Goal: Communication & Community: Answer question/provide support

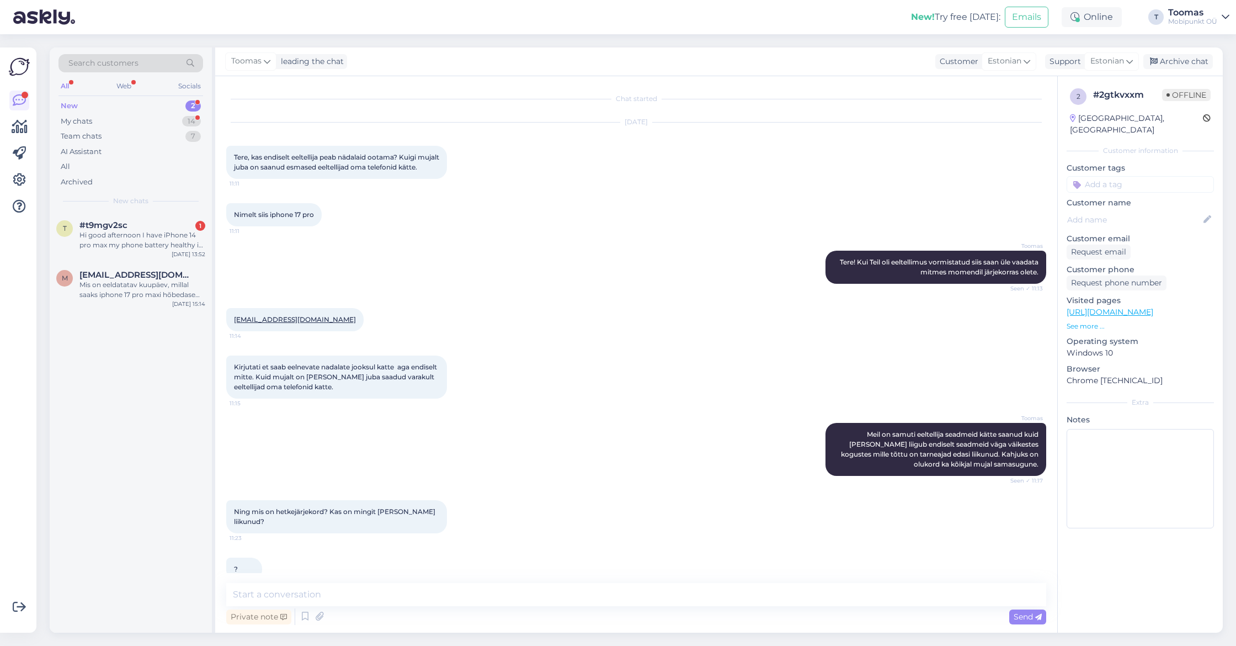
scroll to position [67, 0]
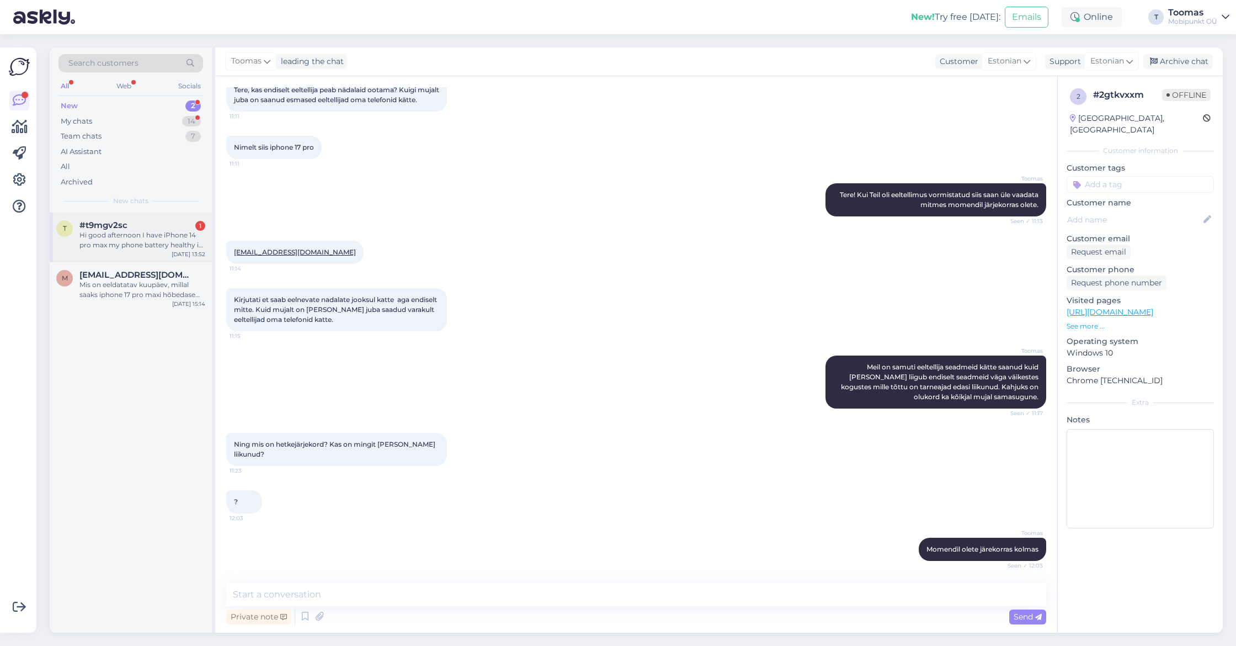
click at [168, 230] on div "Hi good afternoon I have iPhone 14 pro max my phone battery healthy is 79% so s…" at bounding box center [142, 240] width 126 height 20
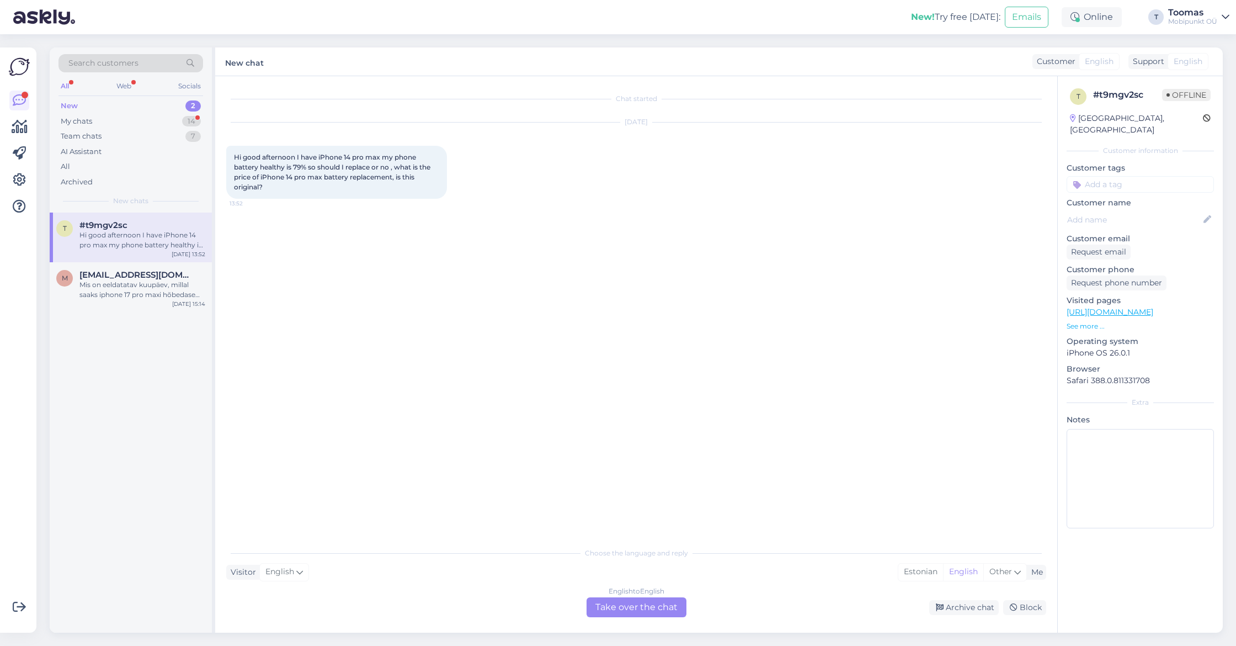
click at [616, 606] on div "English to English Take over the chat" at bounding box center [637, 607] width 100 height 20
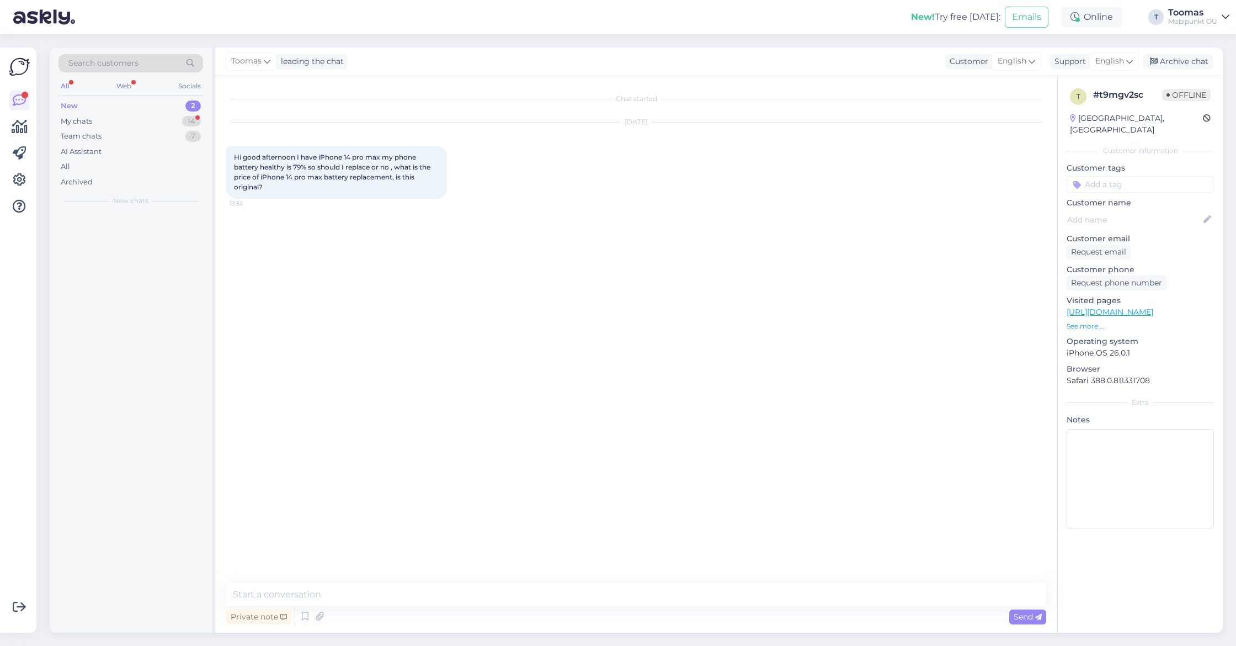
click at [627, 567] on div "Chat started [DATE] Hi good afternoon I have iPhone 14 pro max my phone battery…" at bounding box center [641, 330] width 830 height 486
click at [618, 581] on div "Chat started [DATE] Hi good afternoon I have iPhone 14 pro max my phone battery…" at bounding box center [636, 354] width 842 height 556
click at [615, 585] on textarea at bounding box center [636, 594] width 820 height 23
type textarea "Hello!"
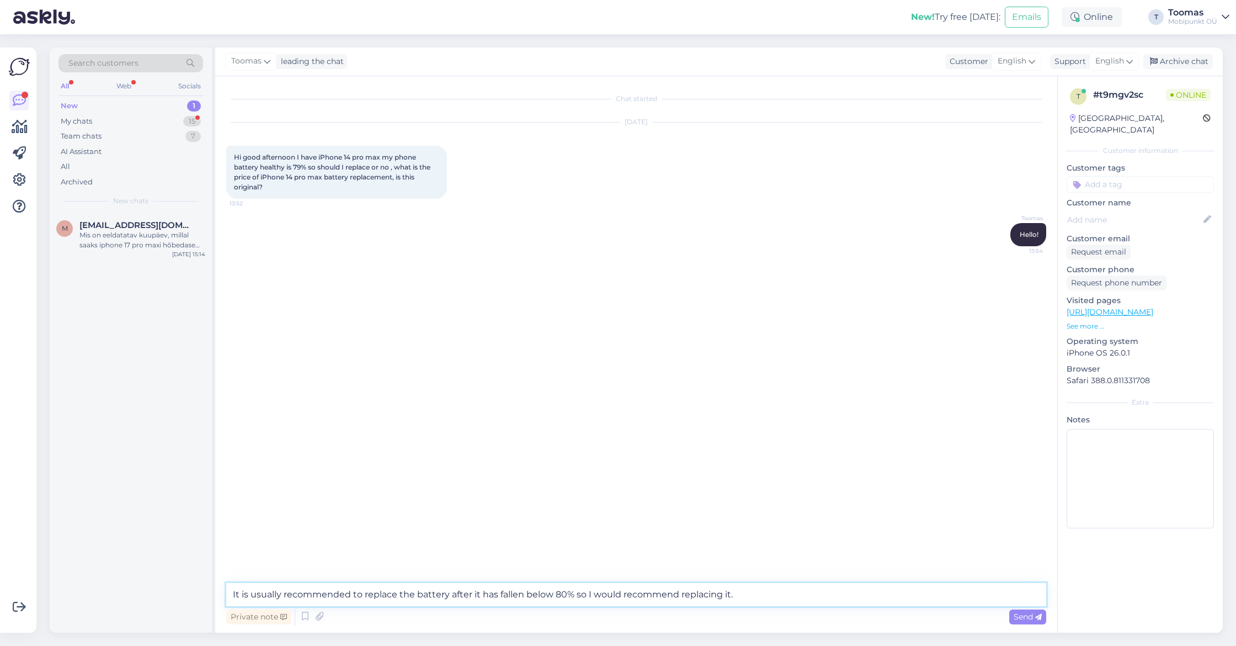
type textarea "It is usually recommended to replace the battery after it has fallen below 80% …"
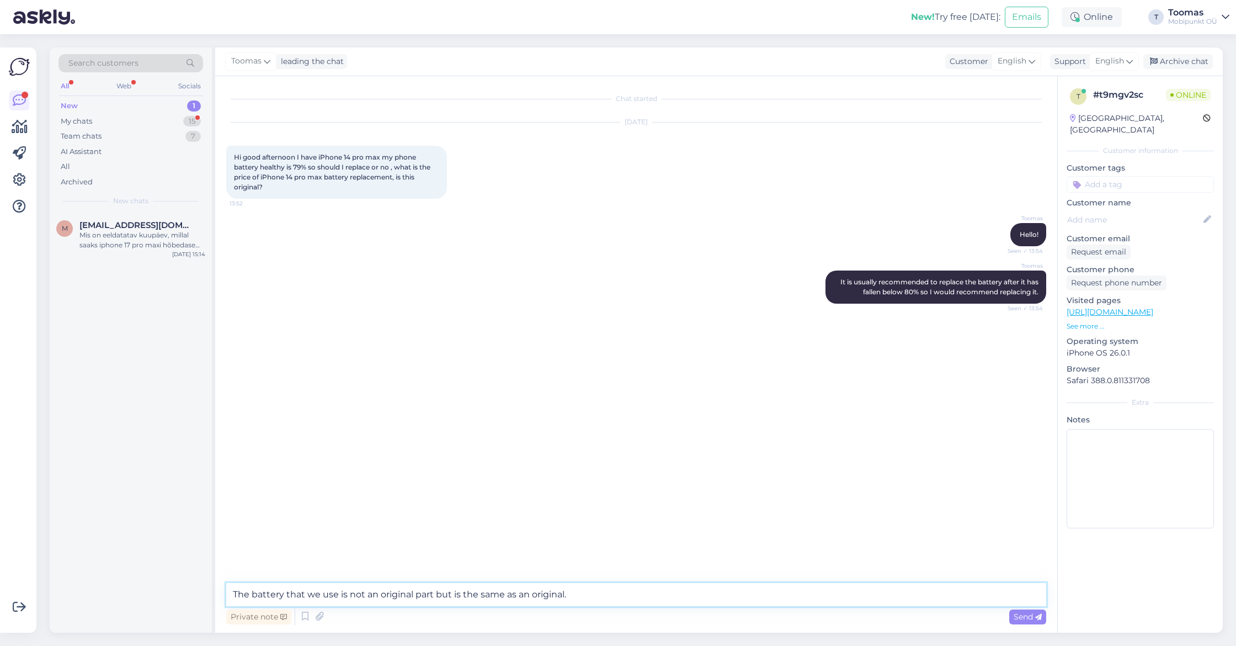
type textarea "The battery that we use is not an original part but is the same as an original."
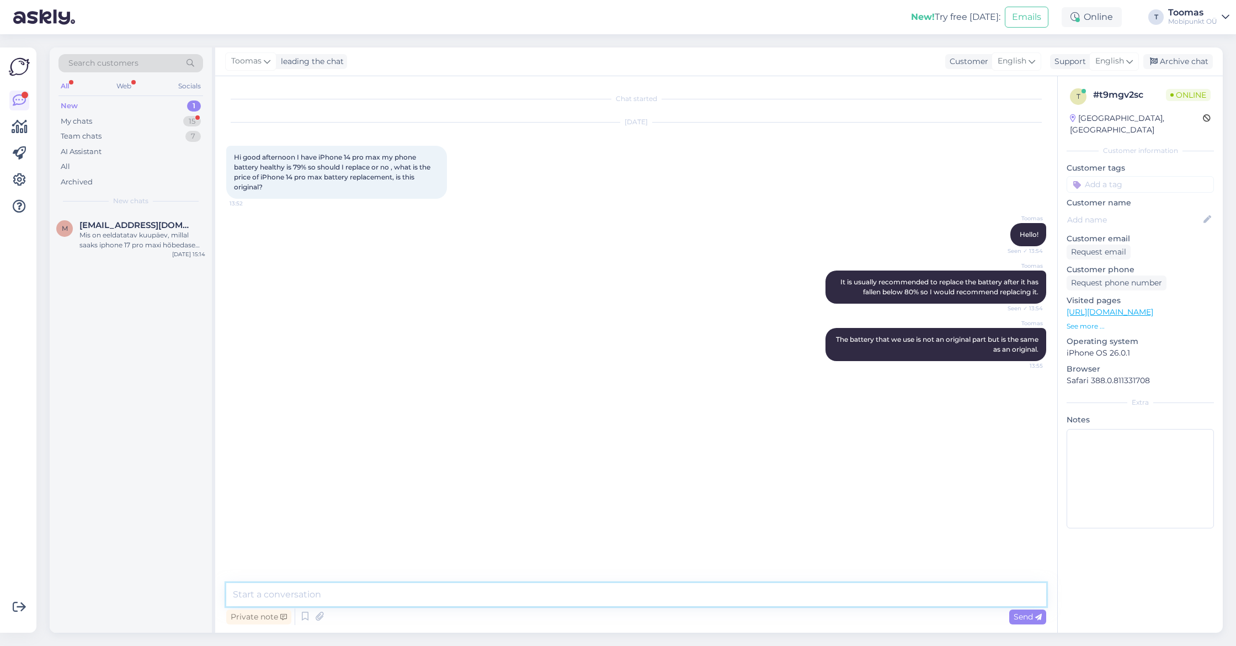
type textarea "A"
type textarea "I"
click at [539, 581] on div "Chat started [DATE] Hi good afternoon I have iPhone 14 pro max my phone battery…" at bounding box center [636, 354] width 842 height 556
click at [535, 604] on textarea at bounding box center [636, 594] width 820 height 23
type textarea "It is 80€ and we usually do it with less then an hour."
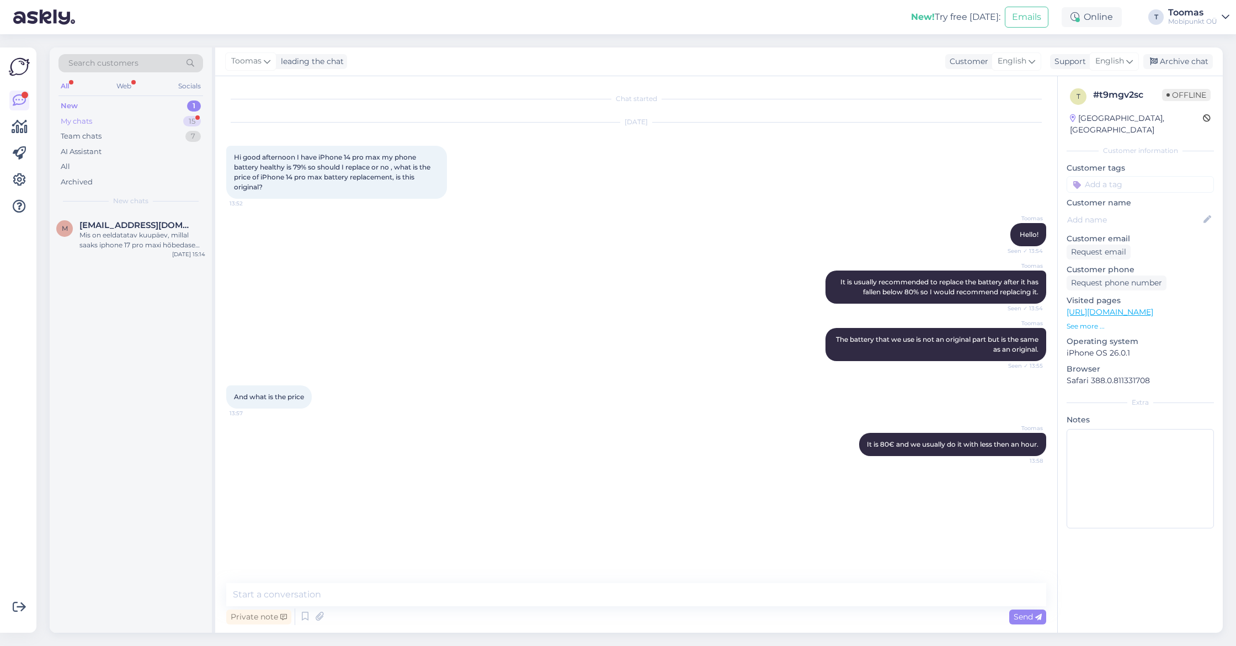
click at [193, 126] on div "My chats 15" at bounding box center [130, 121] width 145 height 15
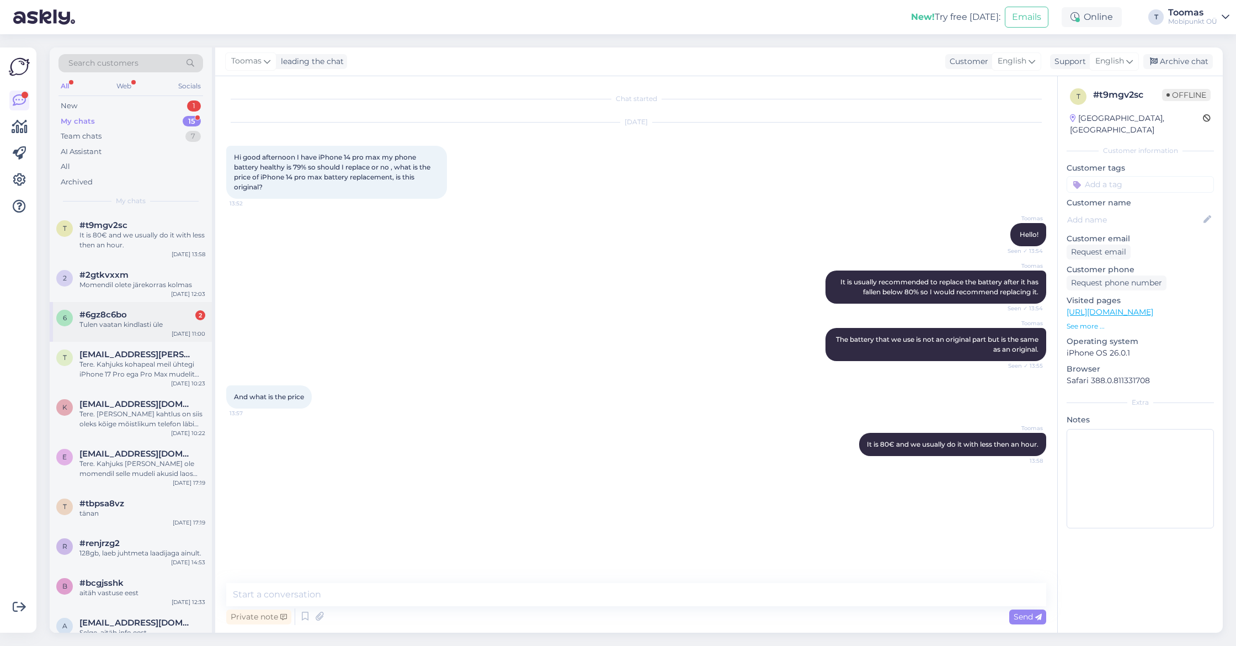
click at [158, 306] on div "6 #6gz8c6bo 2 Tulen vaatan kindlasti üle [DATE] 11:00" at bounding box center [131, 322] width 162 height 40
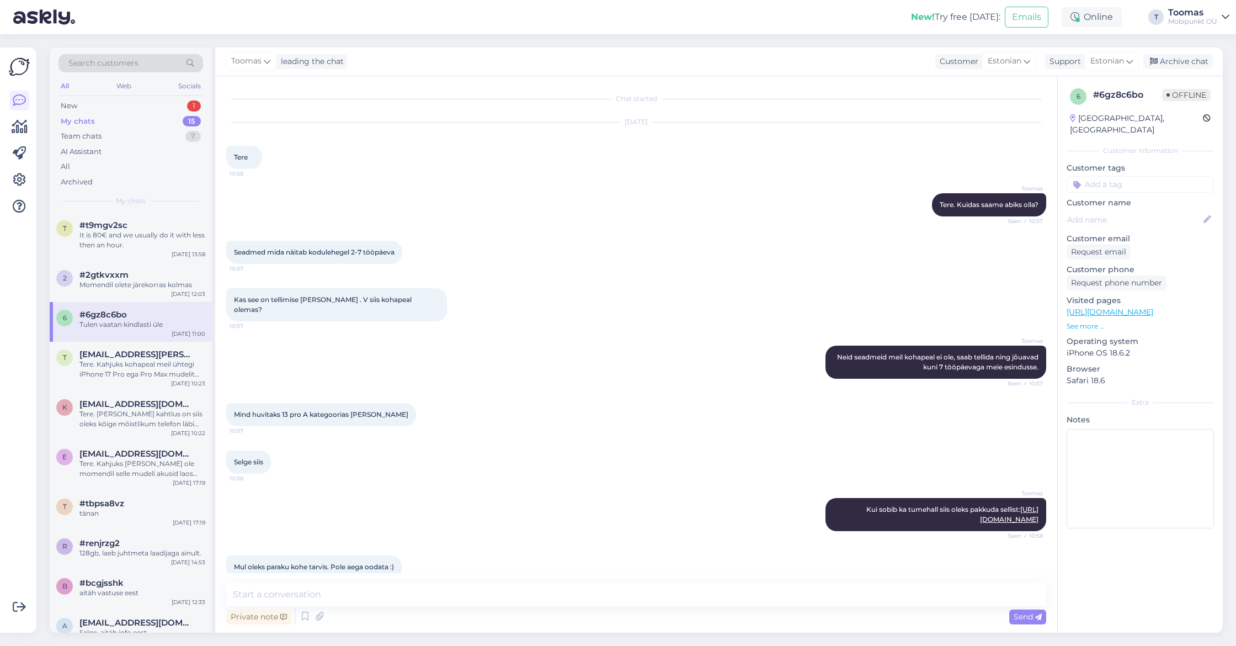
scroll to position [160, 0]
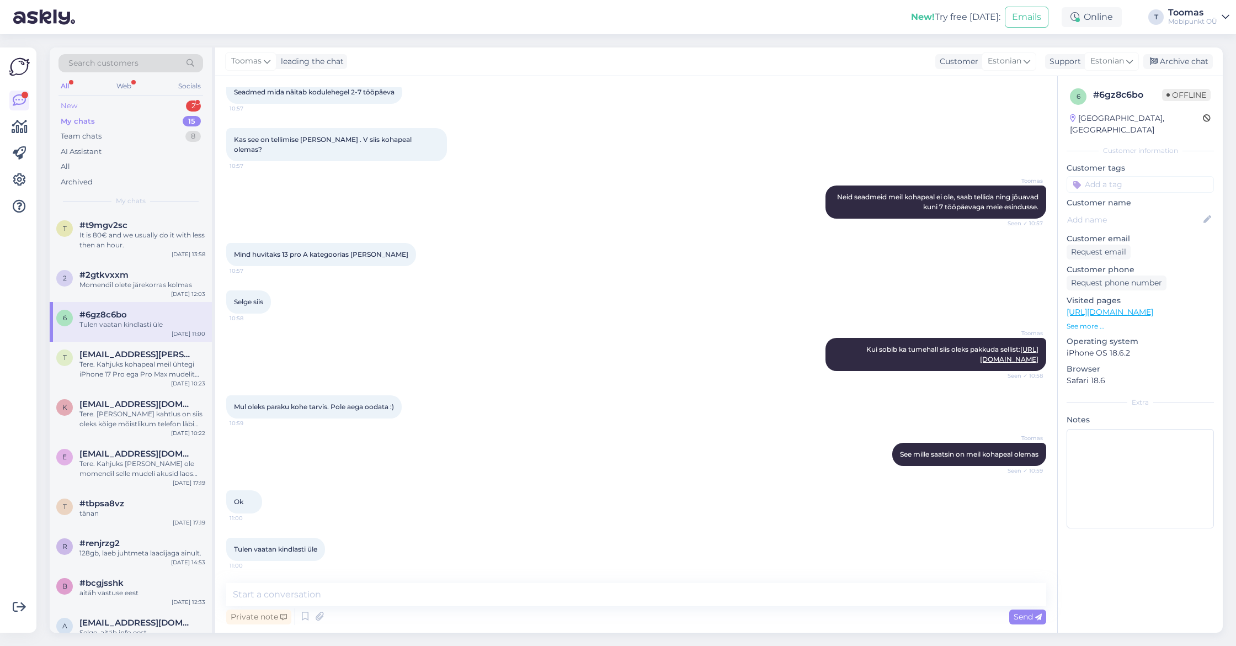
click at [166, 102] on div "New 2" at bounding box center [130, 105] width 145 height 15
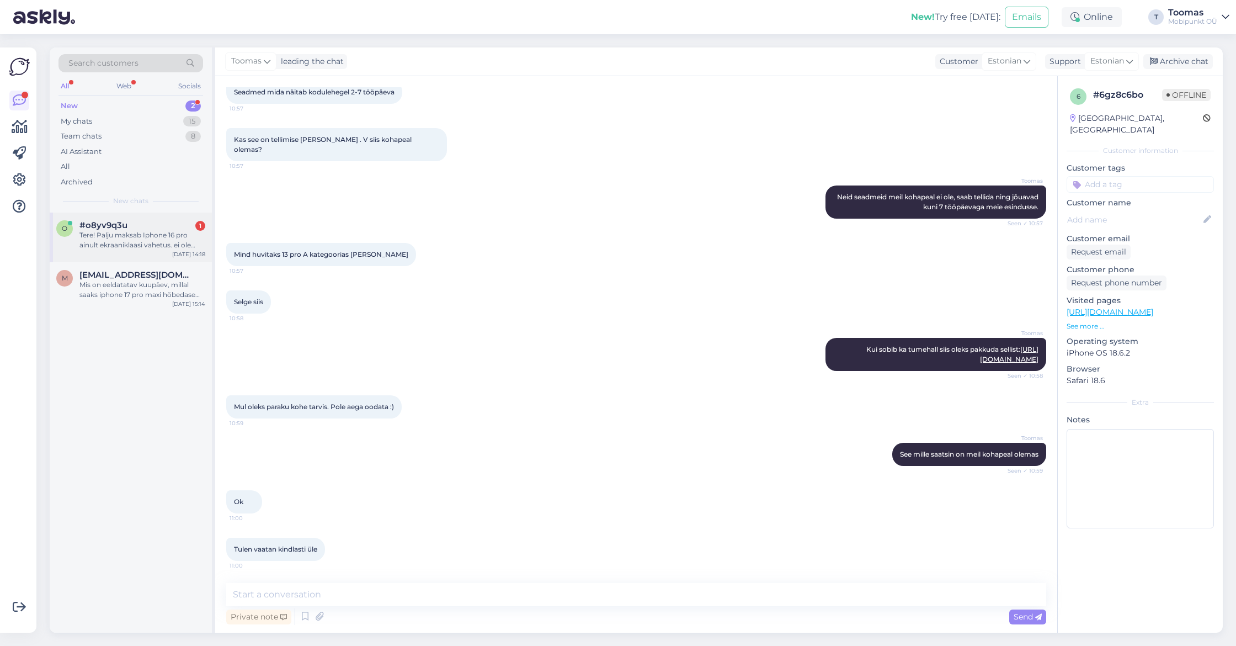
click at [128, 224] on div "#o8yv9q3u 1" at bounding box center [142, 225] width 126 height 10
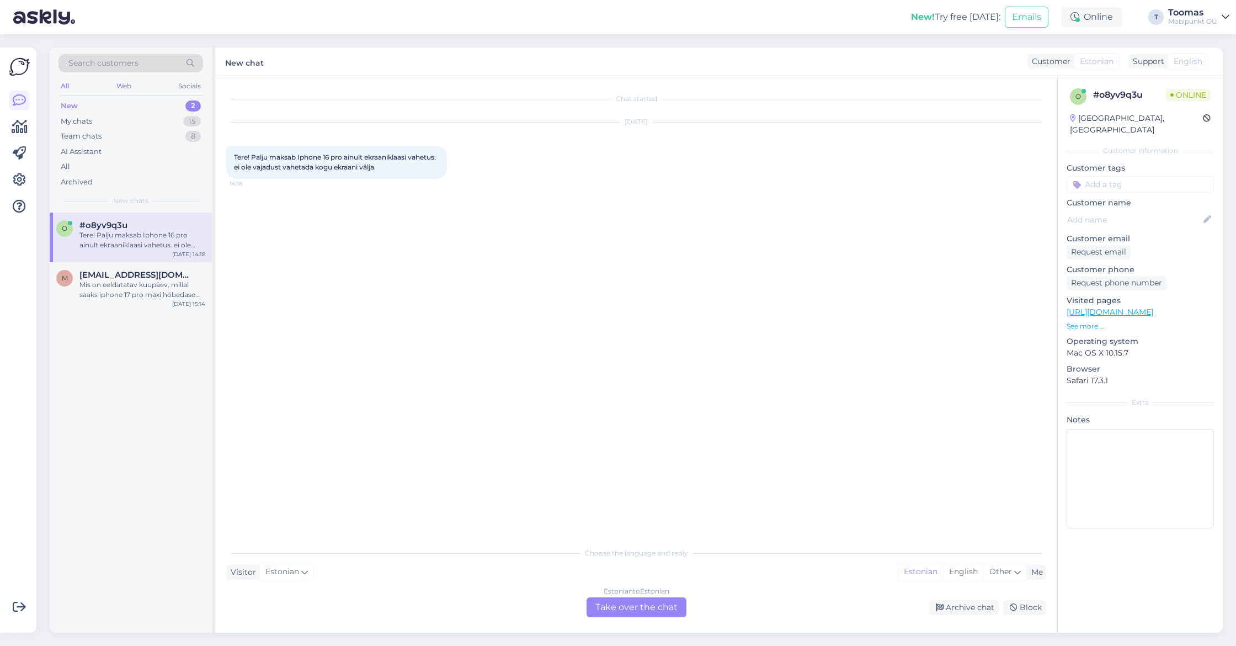
click at [613, 604] on div "Estonian to Estonian Take over the chat" at bounding box center [637, 607] width 100 height 20
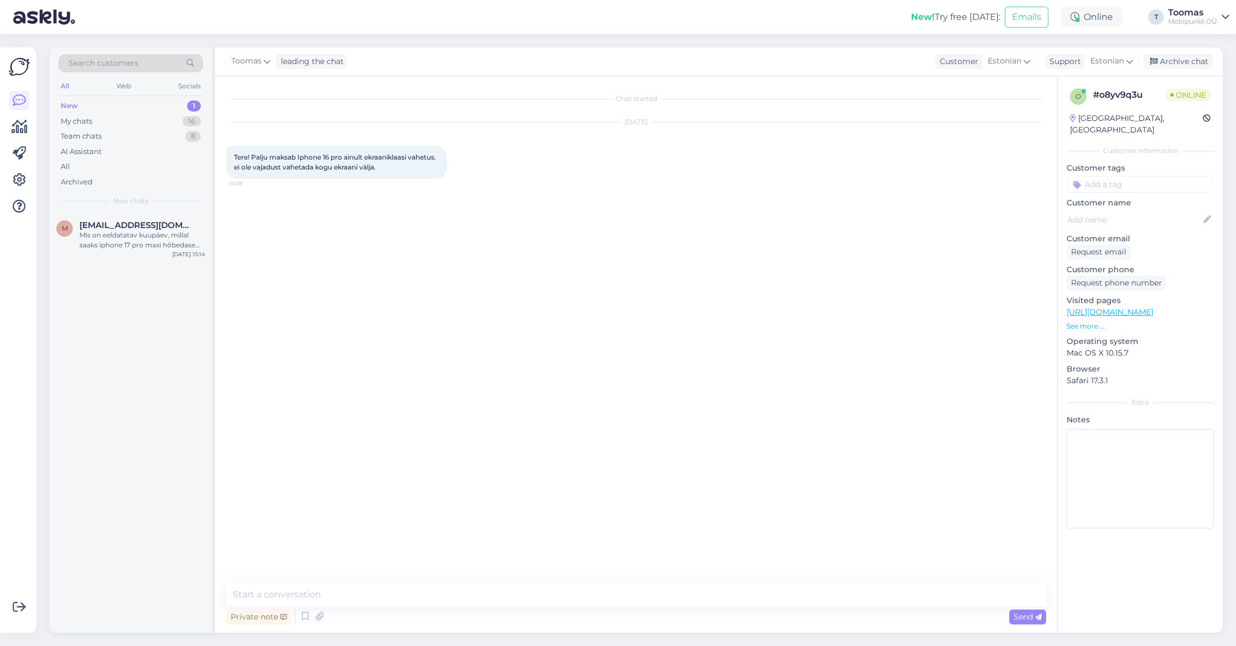
click at [613, 604] on textarea at bounding box center [636, 594] width 820 height 23
type textarea "Tere. Kahjuks saame momendil sellele mudelile ainult ekraani mooduli vahetust p…"
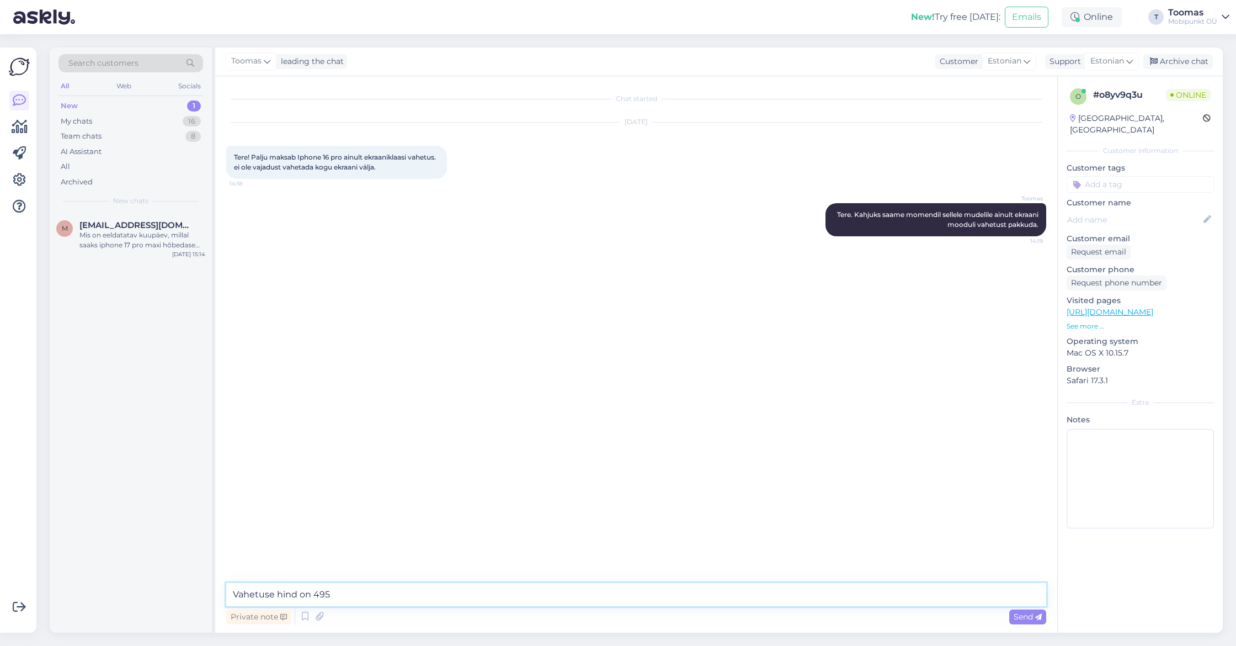
type textarea "Vahetuse hind on 495€"
click at [1120, 0] on div "New! Try free [DATE]: Emails Online T Toomas Mobipunkt OÜ" at bounding box center [618, 17] width 1236 height 34
click at [474, 595] on textarea at bounding box center [636, 594] width 820 height 23
type textarea "Momendil selle kohta mi"
type textarea "Kahjuks jään selles osas vastuse võlgu."
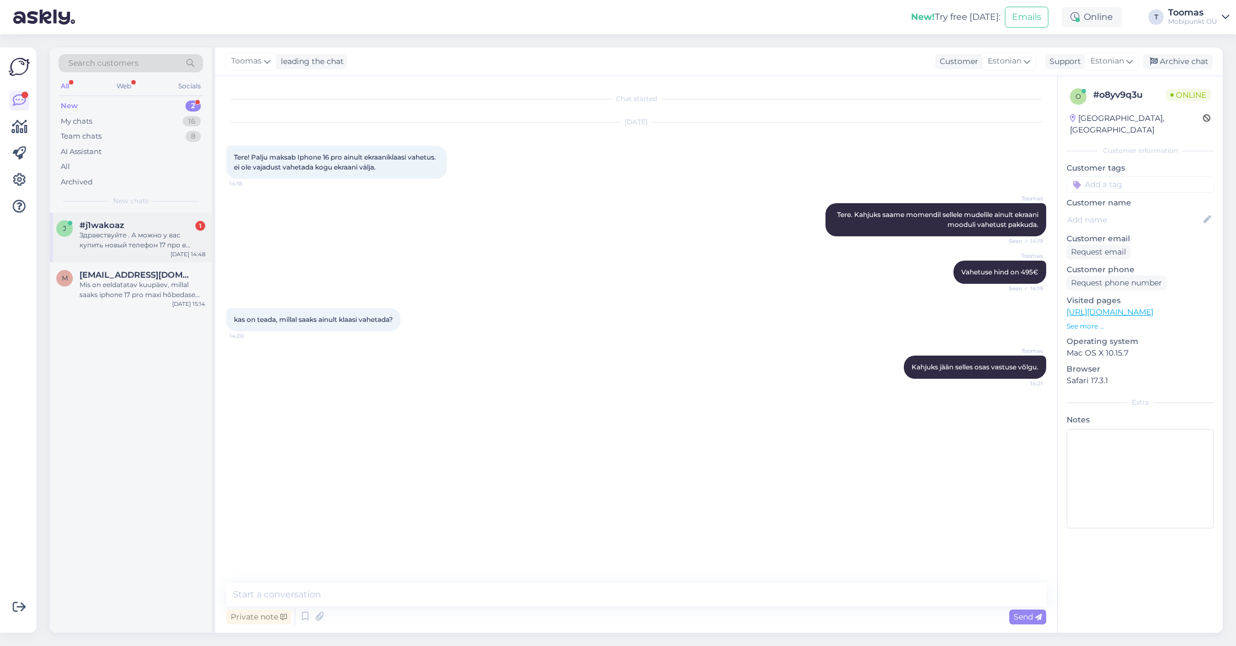
click at [183, 215] on div "j #j1wakoaz 1 Здравствуйте . А можно у вас купить новый телефон 17 про в рассро…" at bounding box center [131, 237] width 162 height 50
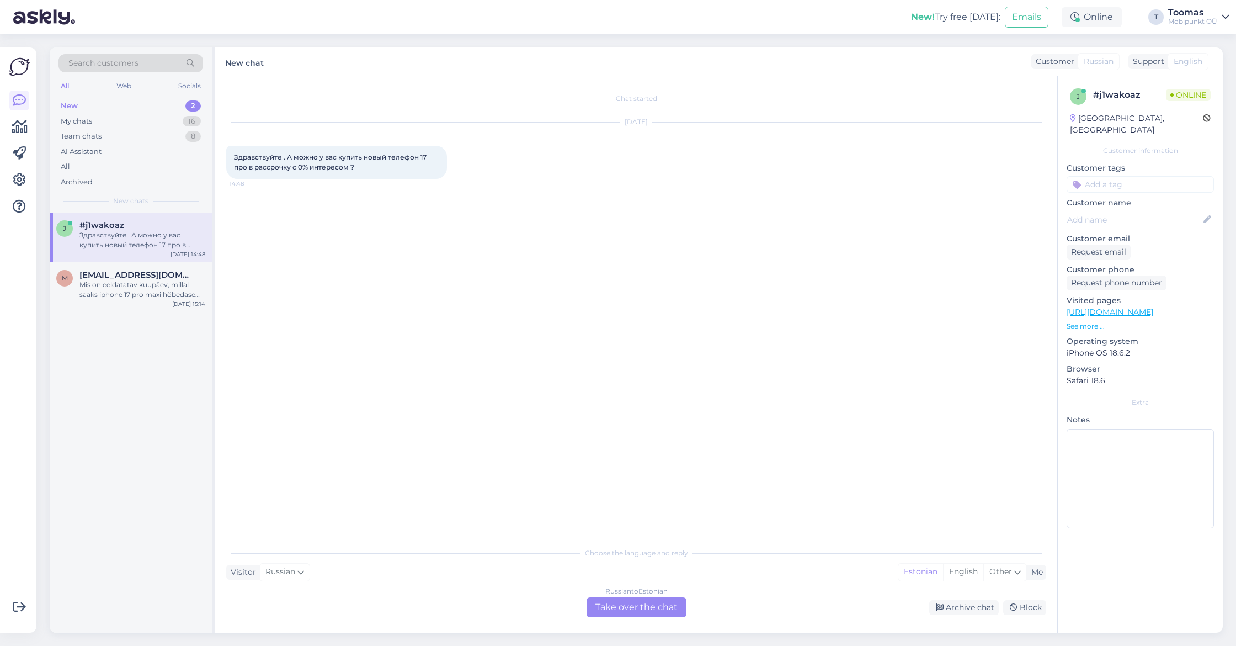
click at [670, 604] on div "Russian to Estonian Take over the chat" at bounding box center [637, 607] width 100 height 20
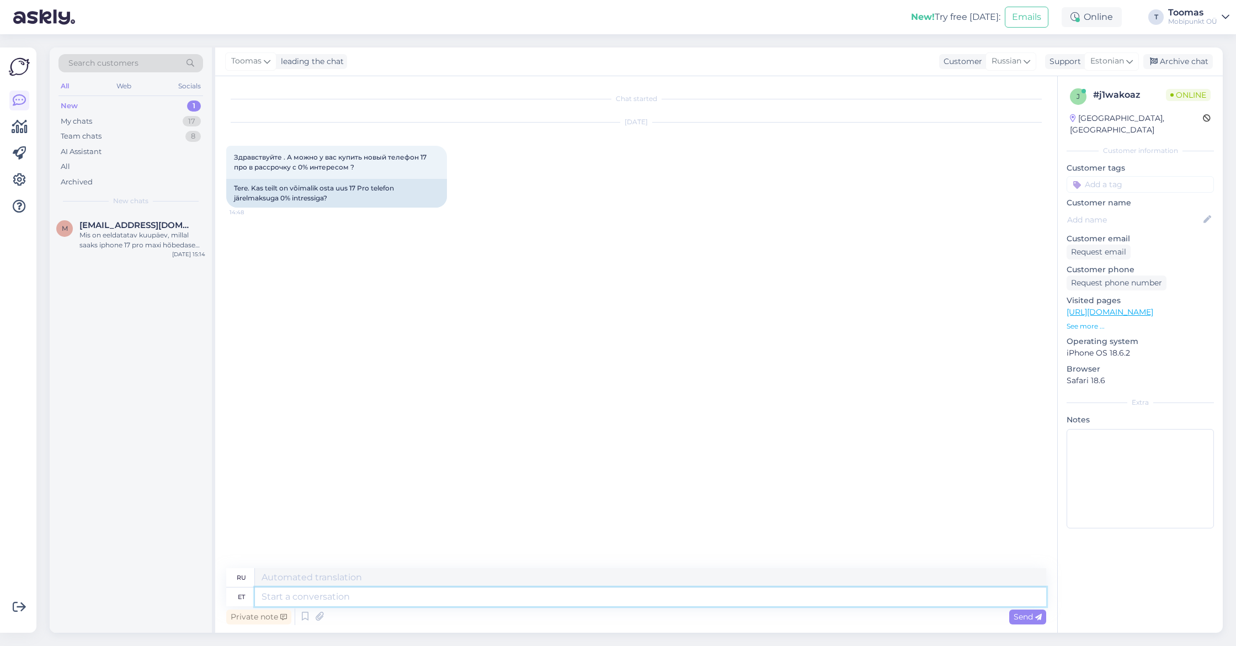
click at [438, 599] on textarea at bounding box center [650, 596] width 791 height 19
type textarea "t"
type textarea "Tere. K"
type textarea "Привет."
type textarea "Tere. Kahjuks"
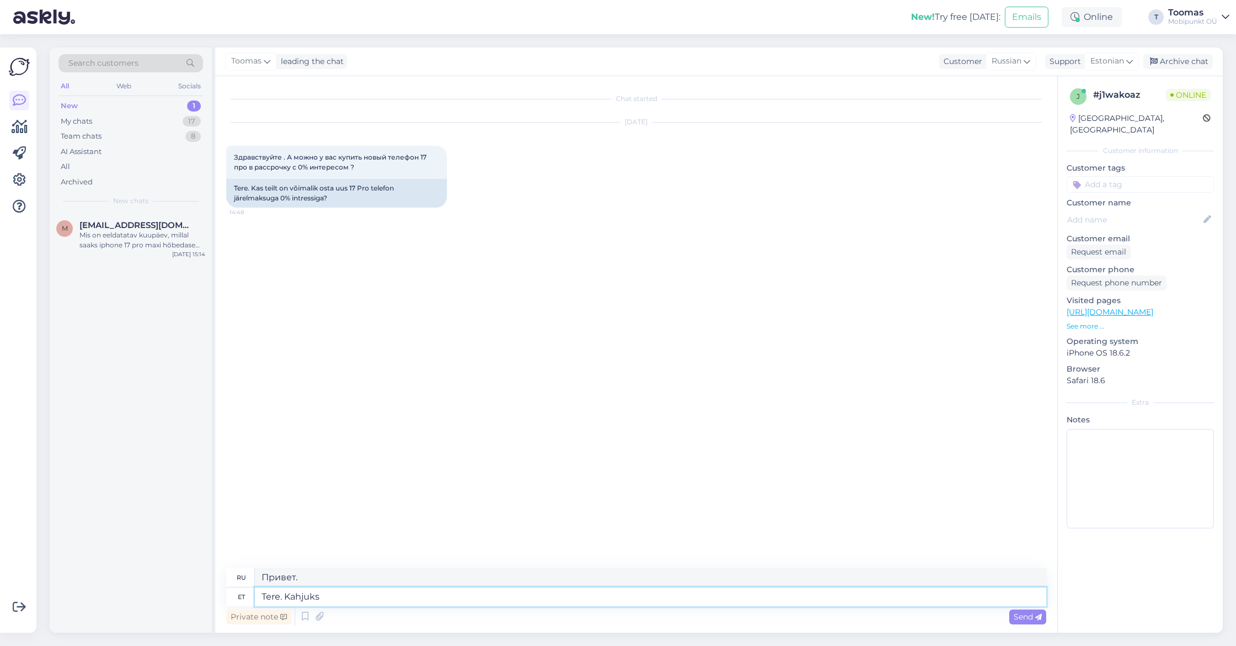
type textarea "Здравствуйте. К сожалению."
type textarea "Tere. Kahjuks ei ol"
type textarea "Здравствуйте. К сожалению, нет."
type textarea "Tere. Kahjuks ei [PERSON_NAME]"
type textarea "Здравствуйте. К сожалению, у нас нет"
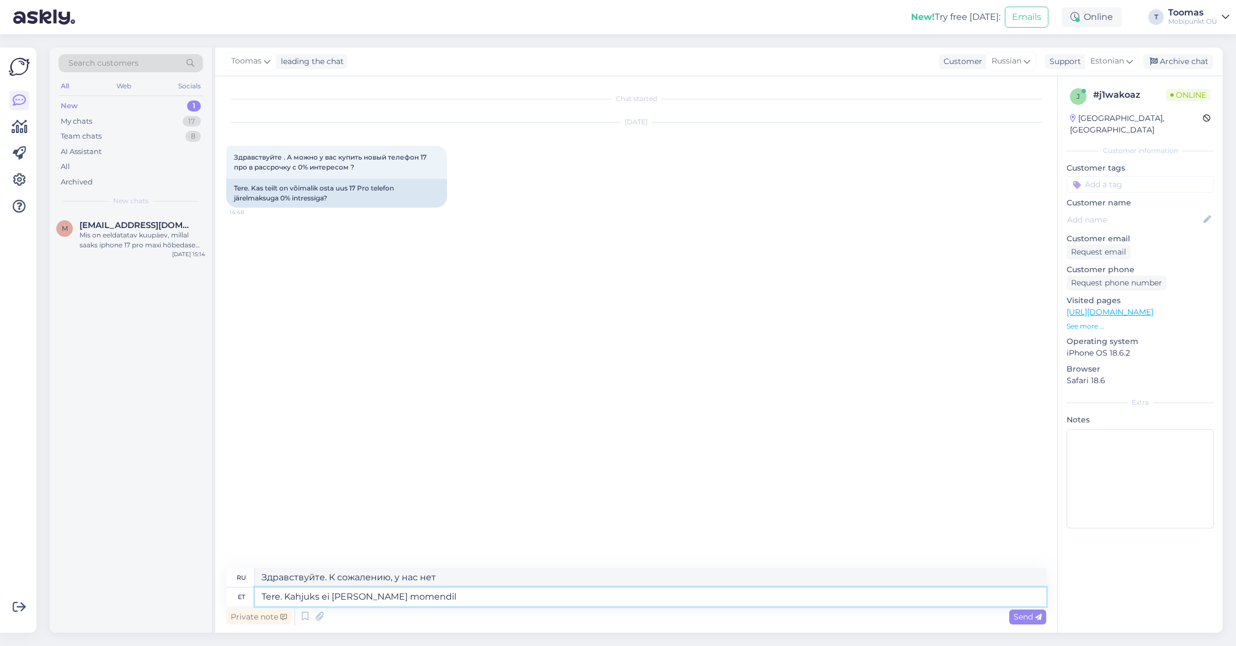
type textarea "Tere. Kahjuks ei [PERSON_NAME] momendil k"
type textarea "Здравствуйте. К сожалению, сейчас у нас ничего нет."
type textarea "Tere. Kahjuks ei [PERSON_NAME] momendil käimas ü"
type textarea "Здравствуйте. К сожалению, в настоящее время мы не работаем."
type textarea "Tere. Kahjuks ei [PERSON_NAME] momendil käimas ühtegi"
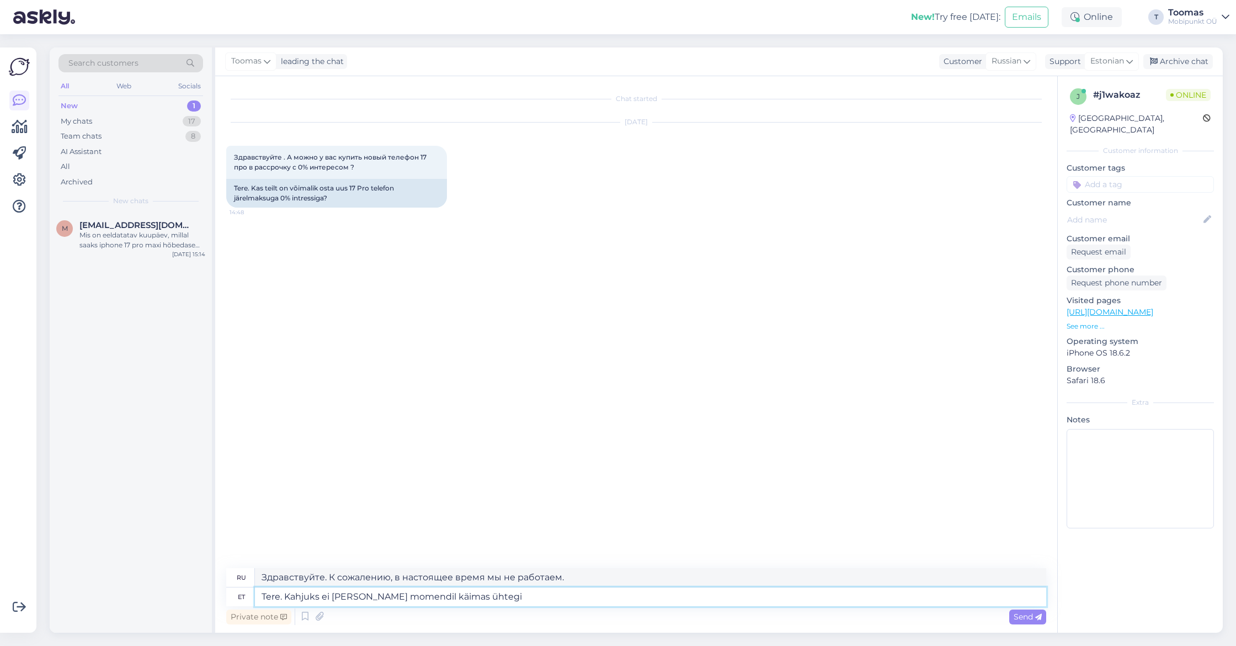
type textarea "Здравствуйте. К сожалению, сейчас у нас нет активных занятий."
type textarea "Tere. Kahjuks ei [PERSON_NAME] momendil käimas ühtegi 0% i"
type textarea "Здравствуйте. К сожалению, сейчас у нас нет акций с нулевым процентом."
type textarea "Tere. Kahjuks ei [PERSON_NAME] momendil käimas ühtegi 0% intressi p"
type textarea "Здравствуйте. К сожалению, в настоящее время у нас нет действующих процентных с…"
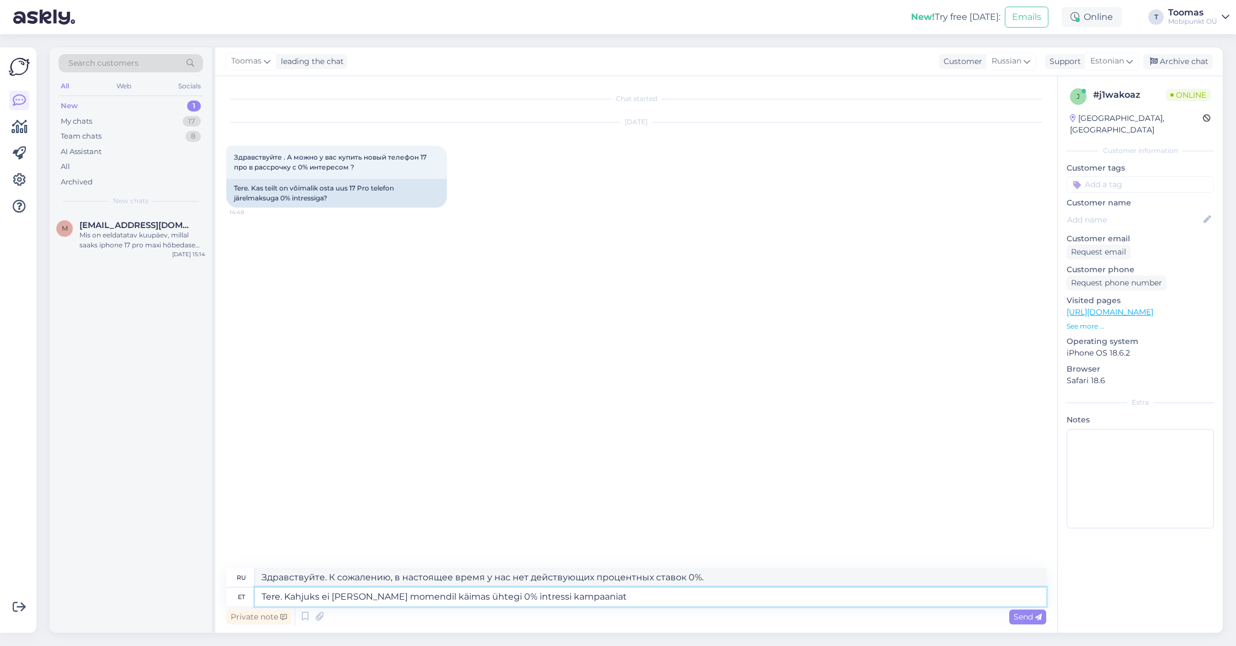
type textarea "Tere. Kahjuks ei [PERSON_NAME] momendil käimas ühtegi 0% intressi kampaaniat."
type textarea "Здравствуйте. К сожалению, в настоящее время у нас нет действующих акций с 0% п…"
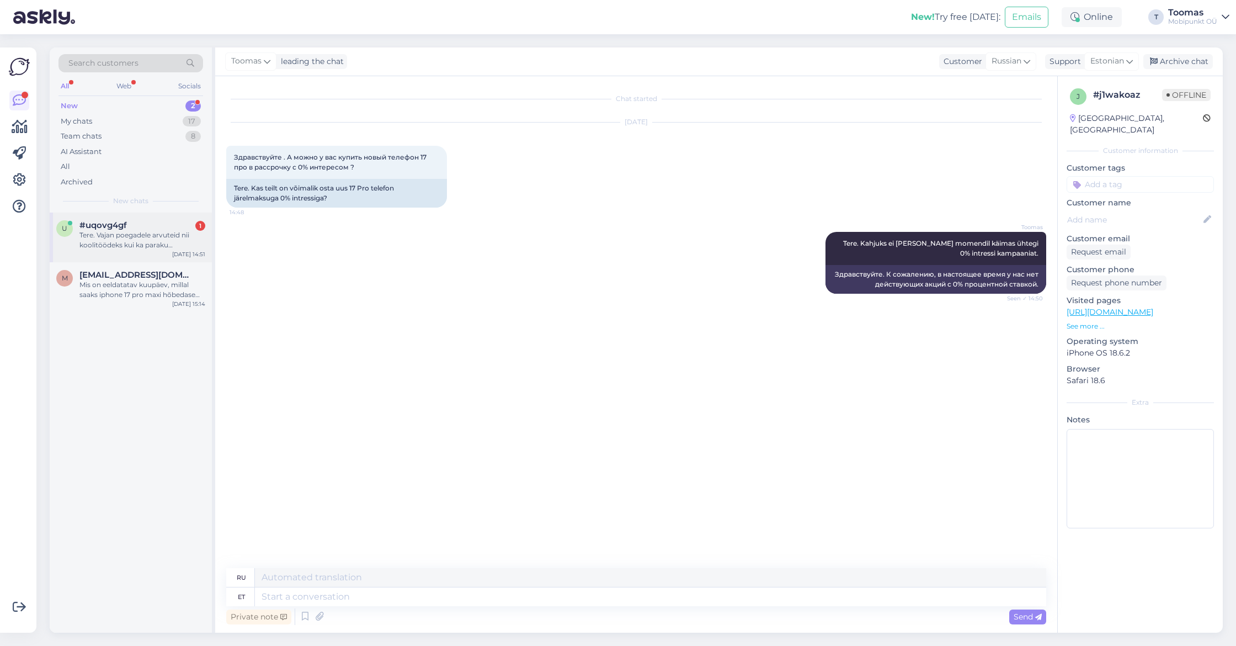
click at [144, 212] on div "u #uqovg4gf 1 Tere. Vajan poegadele arvuteid nii koolitöödeks kui ka paraku män…" at bounding box center [131, 237] width 162 height 50
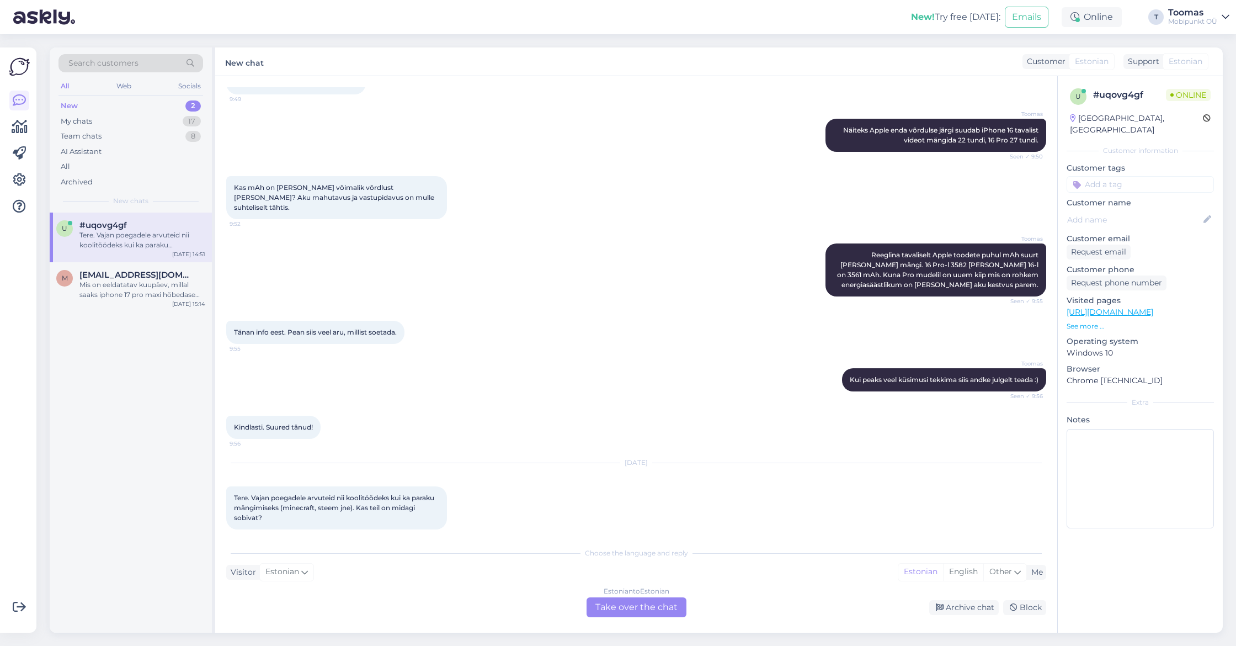
click at [611, 609] on div "Estonian to Estonian Take over the chat" at bounding box center [637, 607] width 100 height 20
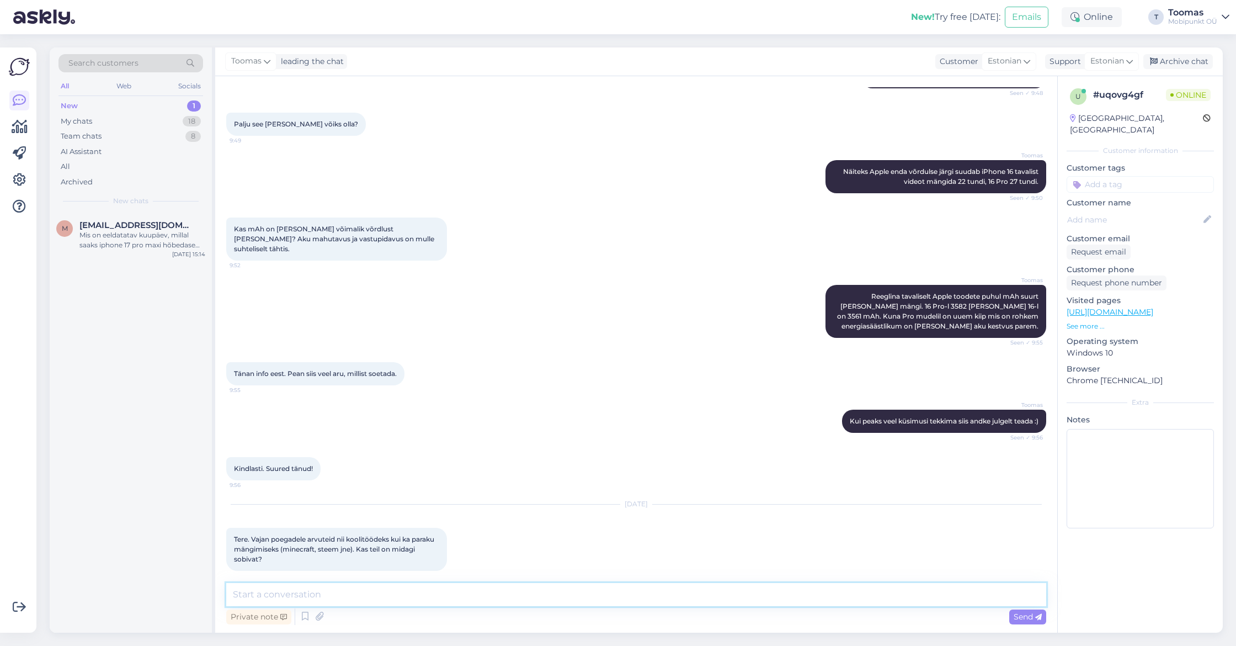
click at [613, 598] on textarea at bounding box center [636, 594] width 820 height 23
type textarea "M"
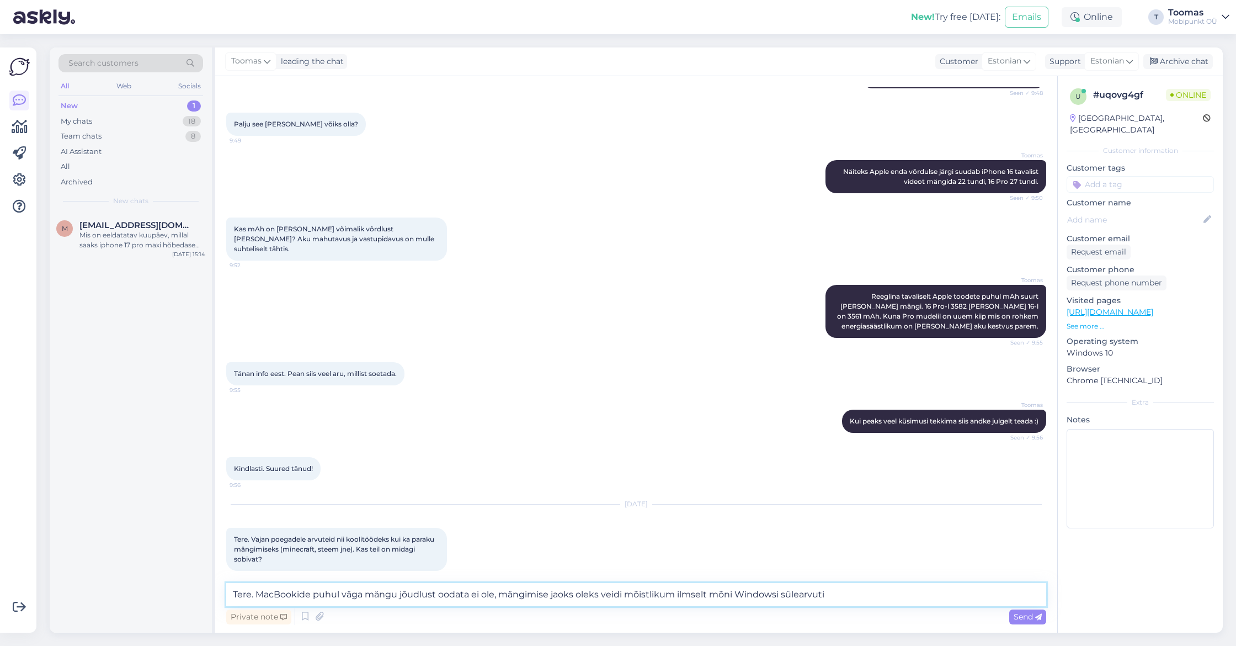
type textarea "Tere. MacBookide puhul väga mängu jõudlust oodata ei ole, mängimise jaoks oleks…"
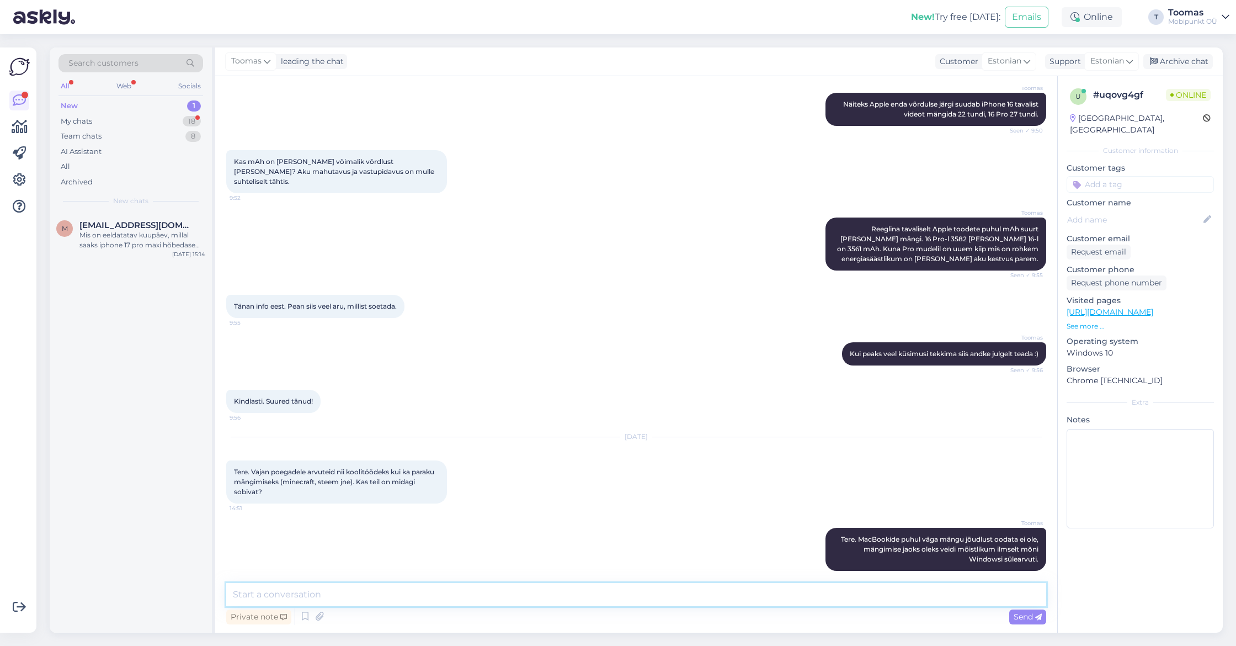
scroll to position [338, 0]
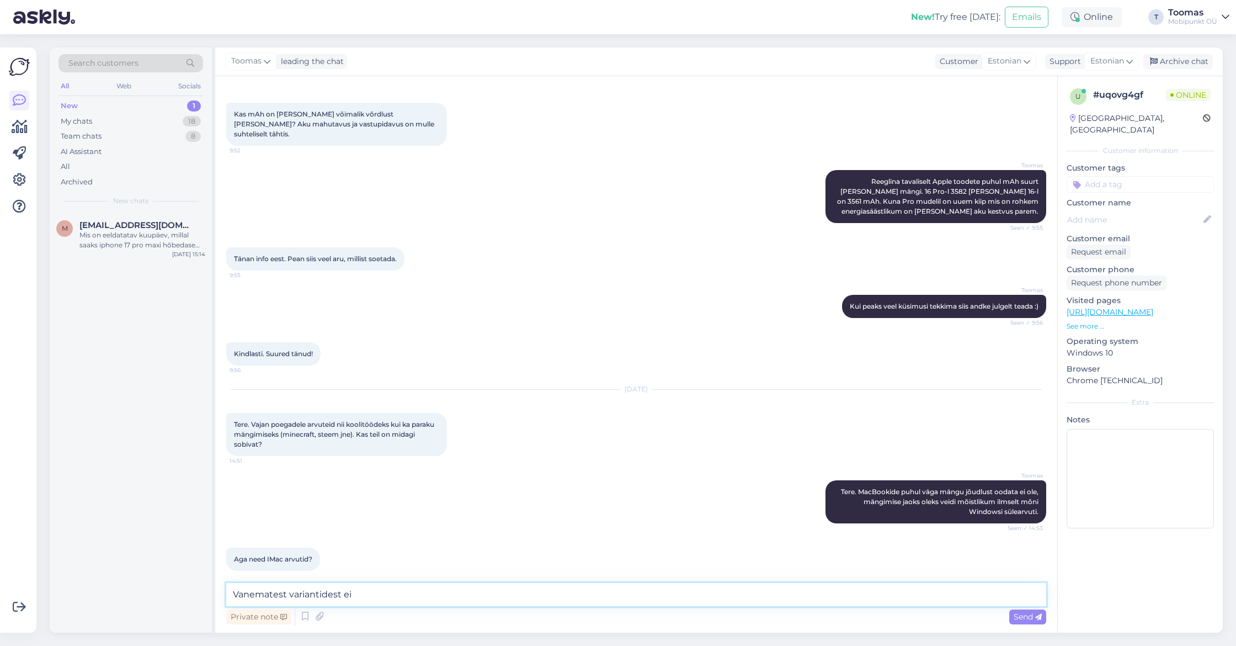
type textarea "Vanematest variantidest ei"
paste textarea "[URL][DOMAIN_NAME]"
click at [498, 594] on textarea "Vanematest iMacidest ei soovitaks ma midagi, kui siis ainult [URL][DOMAIN_NAME]" at bounding box center [636, 594] width 820 height 23
click at [442, 594] on textarea "Vanematest iMacidest ei soovitaks ma midagi, kui siis ainult [URL][DOMAIN_NAME]" at bounding box center [636, 594] width 820 height 23
click at [675, 594] on textarea "Vanematest iMacidest ei soovitaks ma midagi. Kõige vanem iMac mida soovitaksin …" at bounding box center [636, 594] width 820 height 23
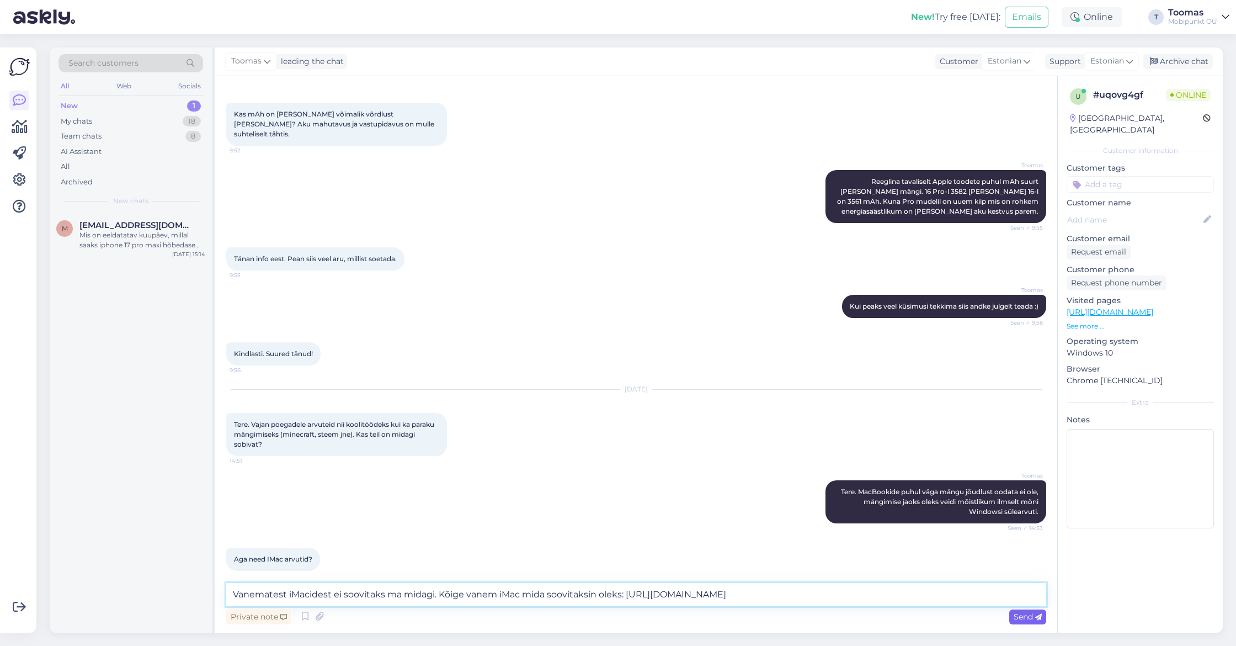
type textarea "Vanematest iMacidest ei soovitaks ma midagi. Kõige vanem iMac mida soovitaksin …"
click at [1031, 621] on span "Send" at bounding box center [1028, 616] width 28 height 10
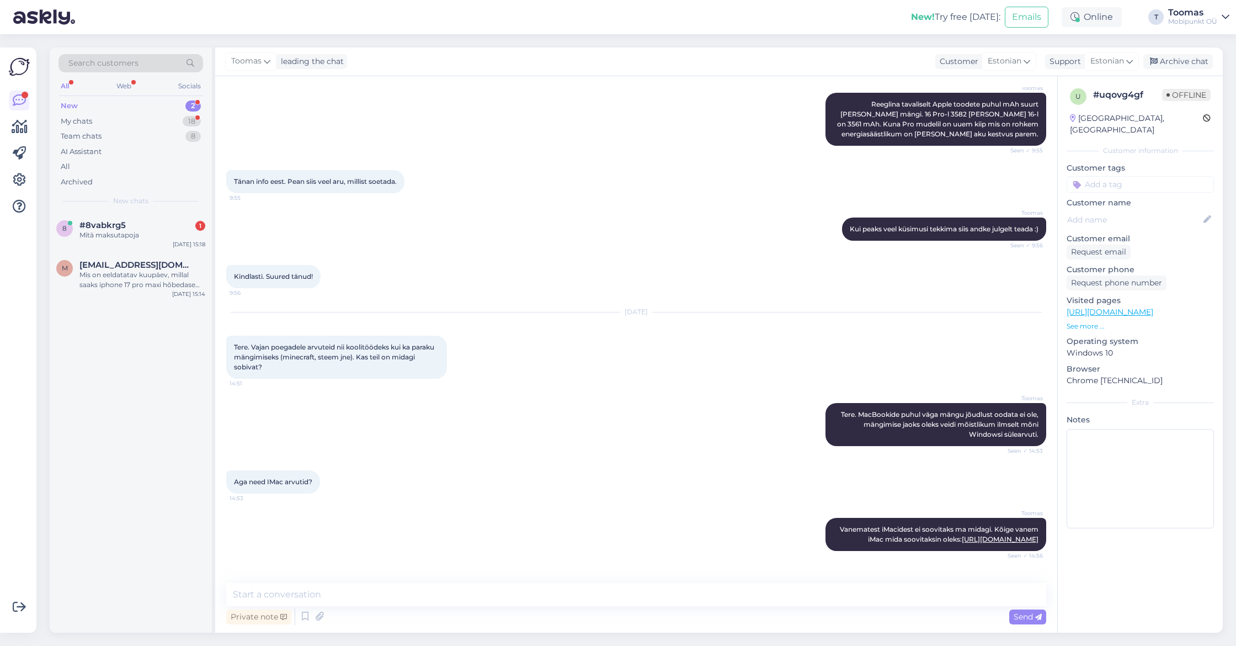
scroll to position [462, 0]
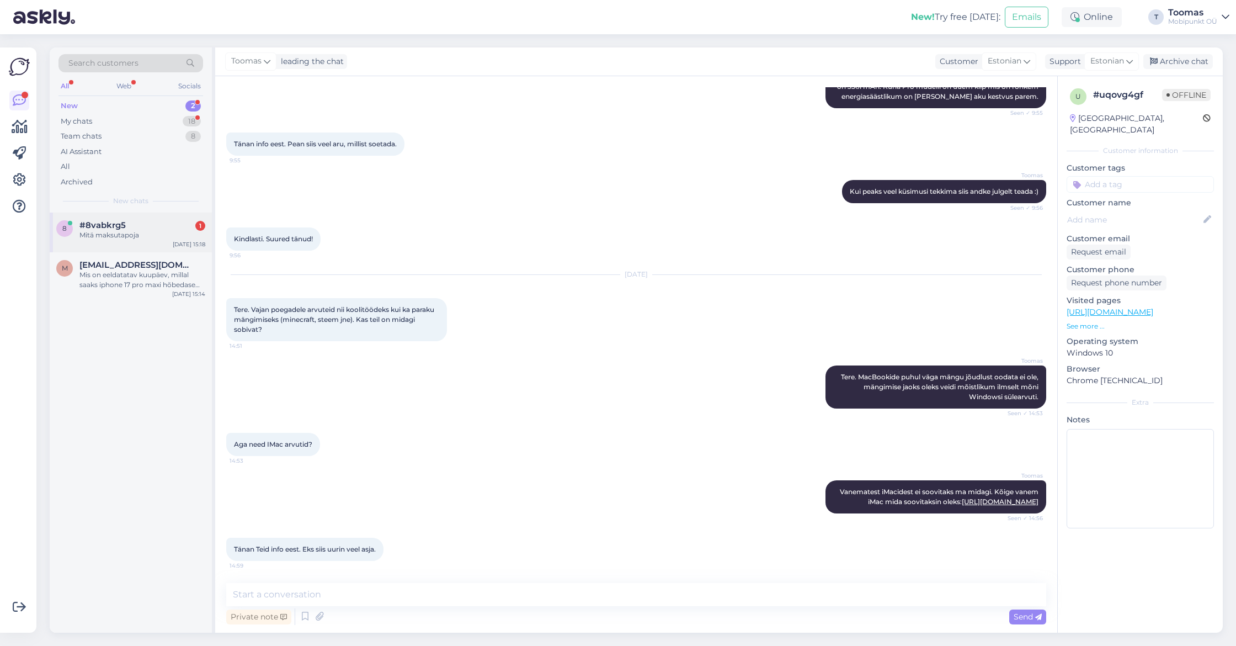
click at [172, 239] on div "8 #8vabkrg5 1 Mitä maksutapoja [DATE] 15:18" at bounding box center [131, 232] width 162 height 40
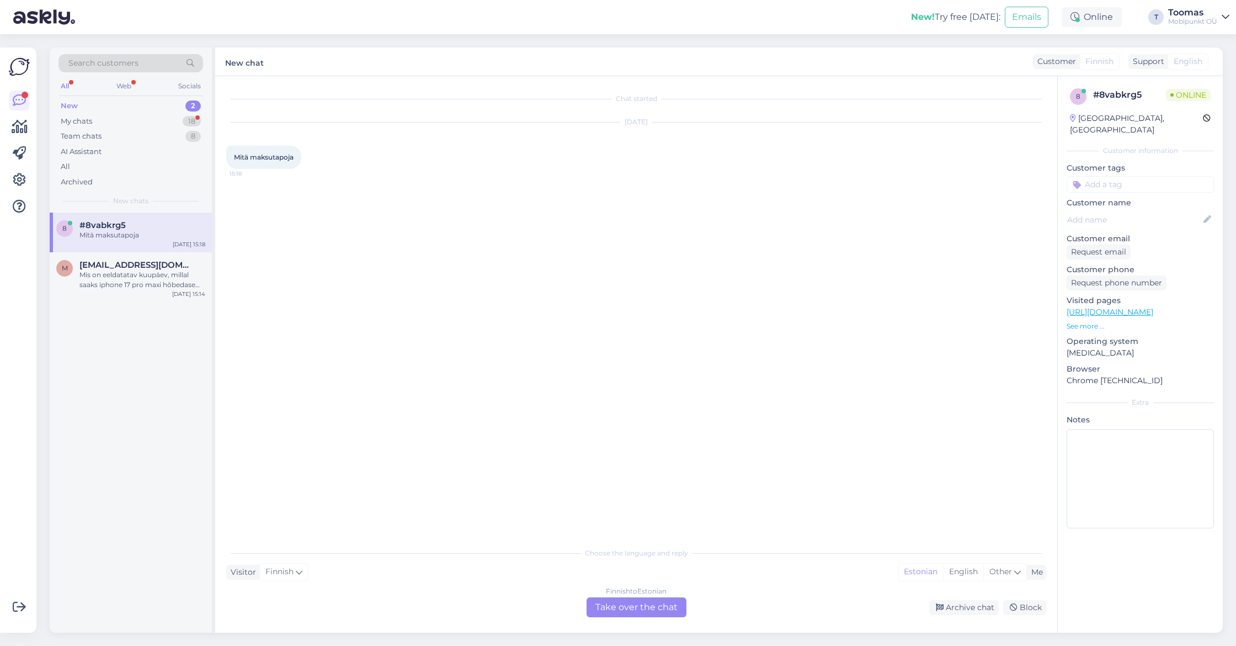
click at [630, 613] on div "Finnish to Estonian Take over the chat" at bounding box center [637, 607] width 100 height 20
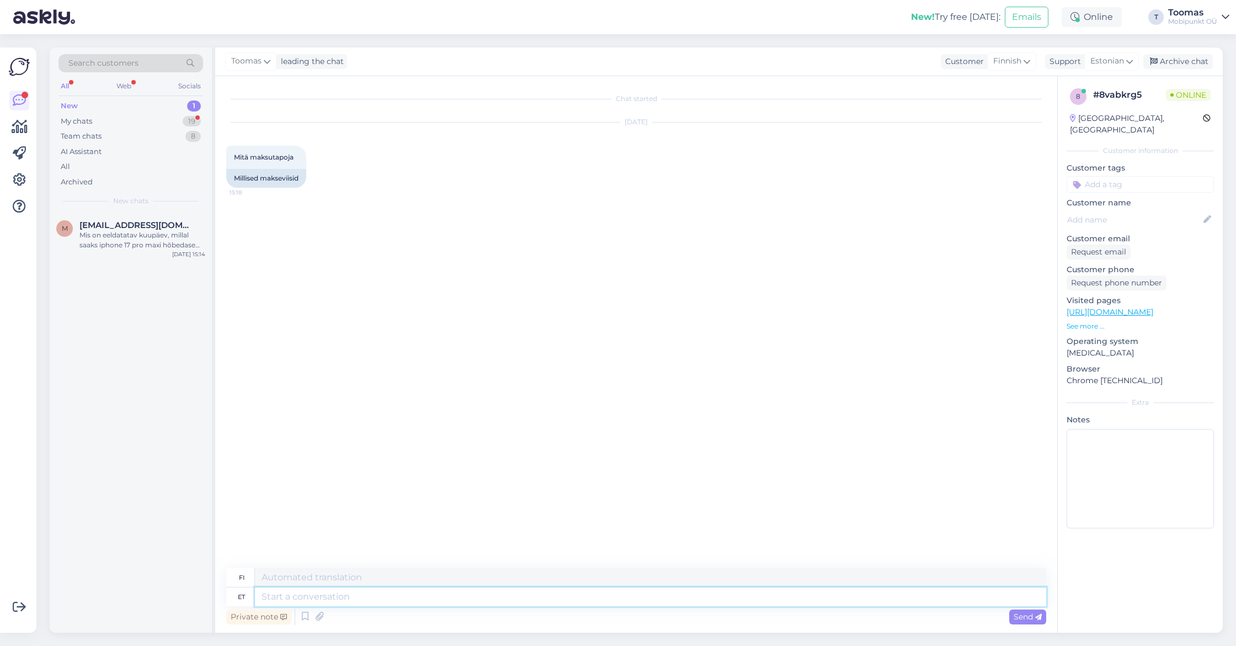
click at [408, 605] on textarea at bounding box center [650, 596] width 791 height 19
type textarea "Tere."
type textarea "Hei."
type textarea "Tere. Meil"
type textarea "Hei. Me"
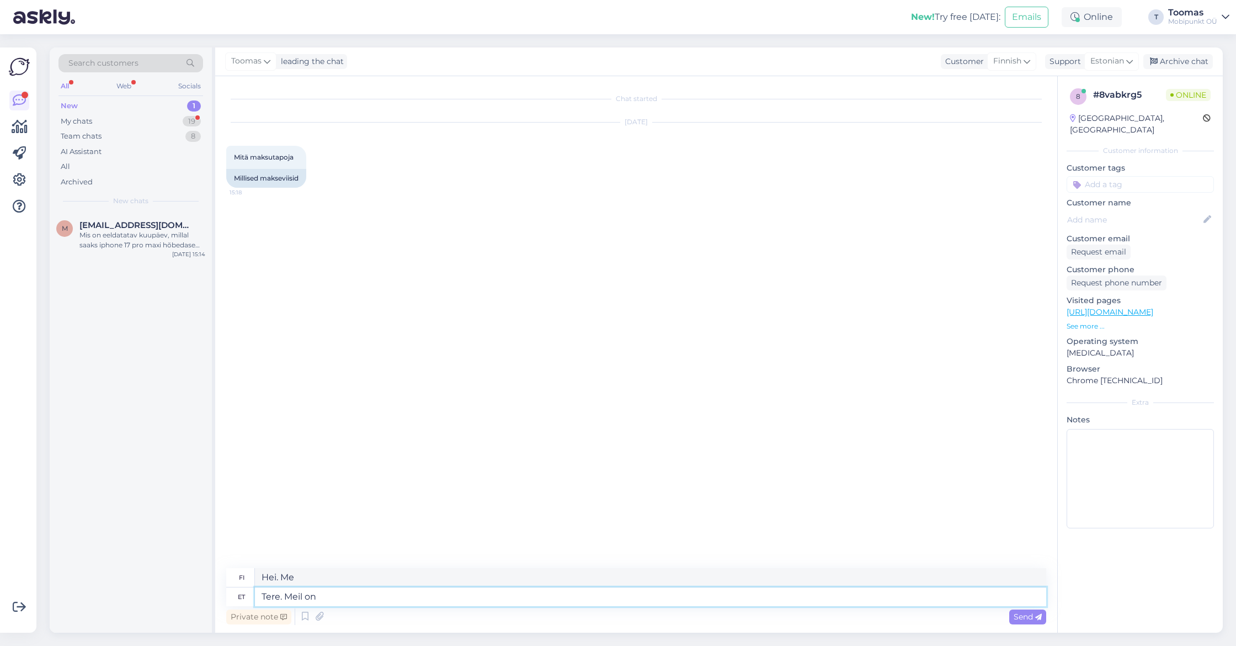
type textarea "Tere. Meil on"
type textarea "Hei. Meillä on"
type textarea "Tere. Meil on võimalik t"
type textarea "Hei. Voimme."
type textarea "Tere. Meil on võimalik tasuda"
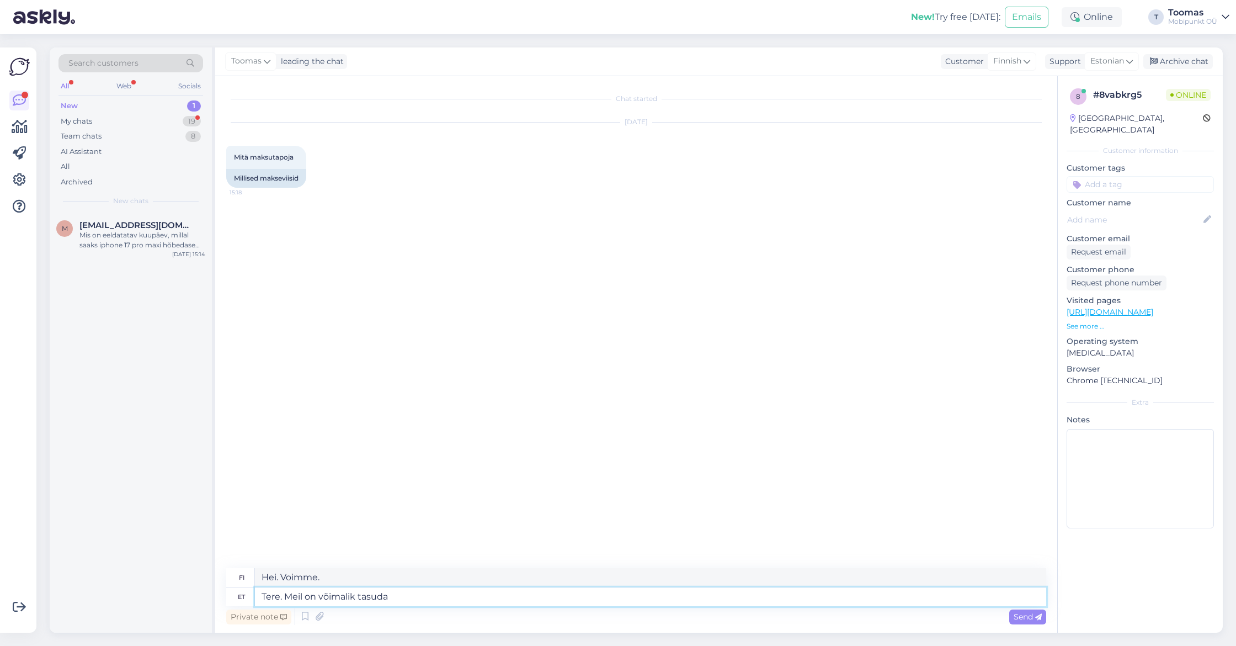
type textarea "Hei, me voimme maksaa"
type textarea "Tere. Meil on võimalik tasuda ka"
type textarea "Hei. Pystymme maksamaan"
type textarea "Tere. Meil on võimalik tasuda kaardiga, s"
type textarea "Hei. Meillä voi maksaa kortilla."
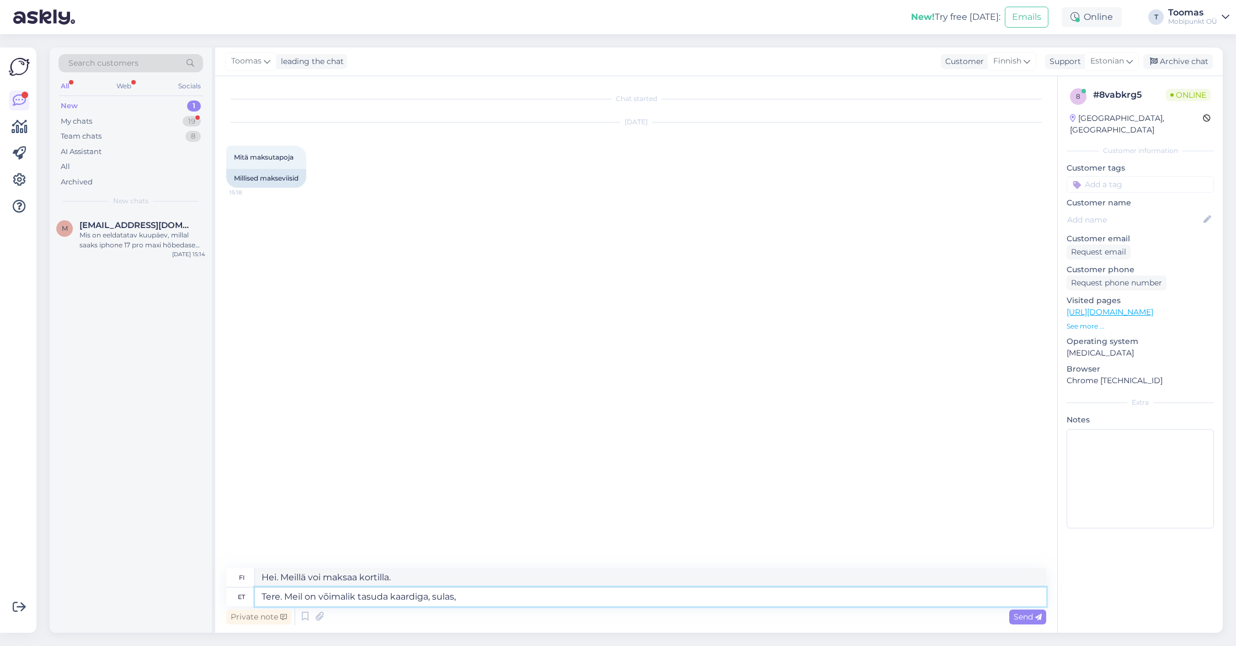
type textarea "Tere. Meil on võimalik tasuda kaardiga, sulas,"
type textarea "Hei. Meillä voi maksaa kortilla, käteisellä,"
type textarea "Tere. Meil on võimalik tasuda kaardiga, sulas, ülekandega v"
type textarea "Hei. Voimme maksaa kortilla, käteisellä tai tilisiirrolla."
type textarea "Tere. Meil on võimalik tasuda kaardiga, sulas, ülekandega või"
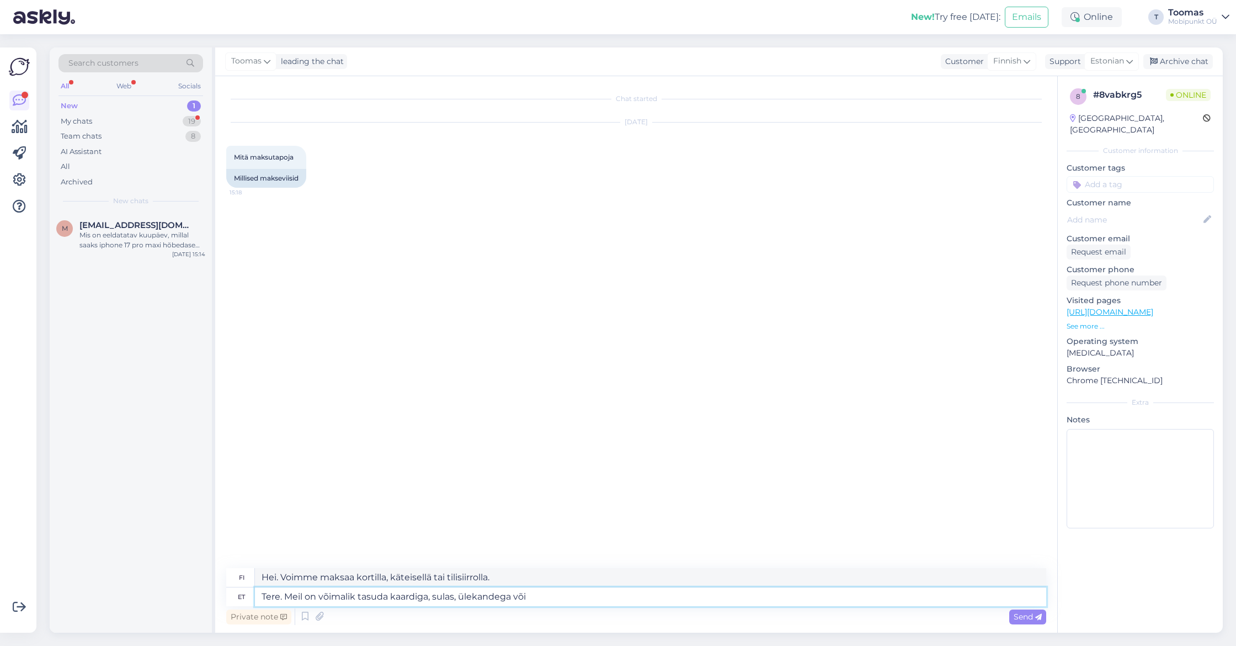
type textarea "Hei. Voimme maksaa kortilla, käteisellä, tilisiirrolla tai"
type textarea "Tere. Meil on võimalik tasuda kaardiga, sulas, ülekandega või järelmaksuga"
type textarea "Hei. Voimme maksaa kortilla, käteisellä, tilisiirrolla tai osamaksulla."
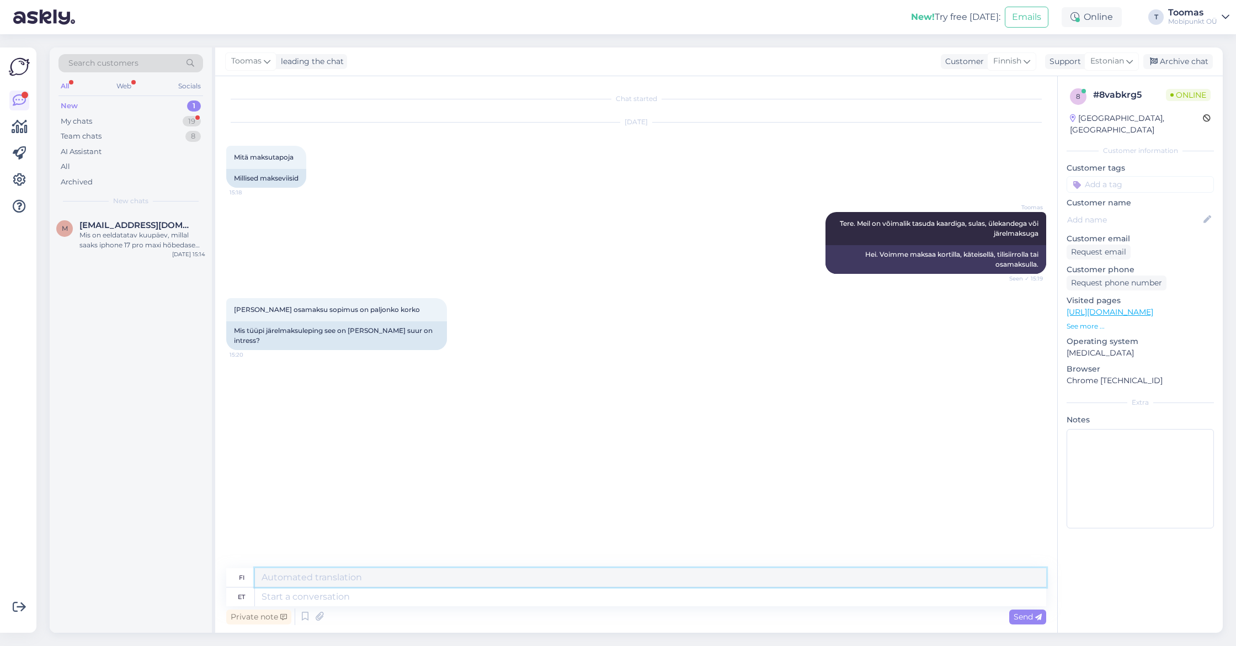
click at [329, 570] on textarea at bounding box center [650, 577] width 791 height 19
click at [328, 589] on textarea at bounding box center [650, 596] width 791 height 19
type textarea "Meil on val"
type textarea "Me"
type textarea "Meil on valik"
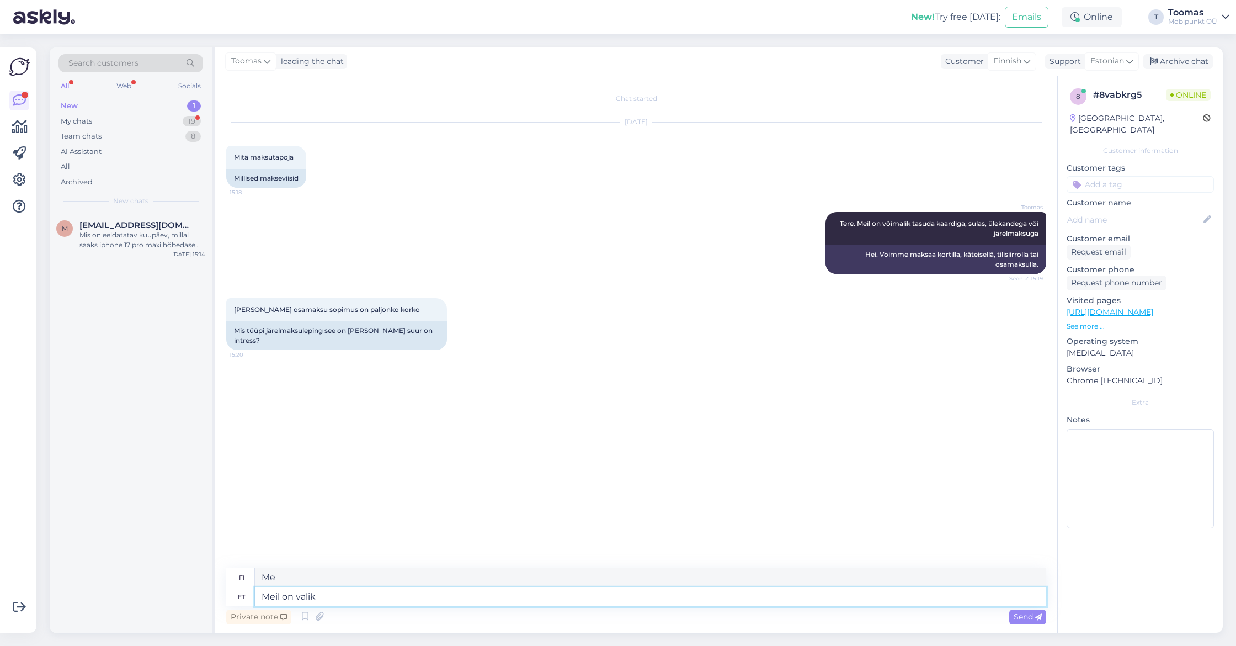
type textarea "Meillä on valinnanvaraa"
type textarea "Meil on"
type textarea "Meillä on"
type textarea "Meil"
type textarea "Me"
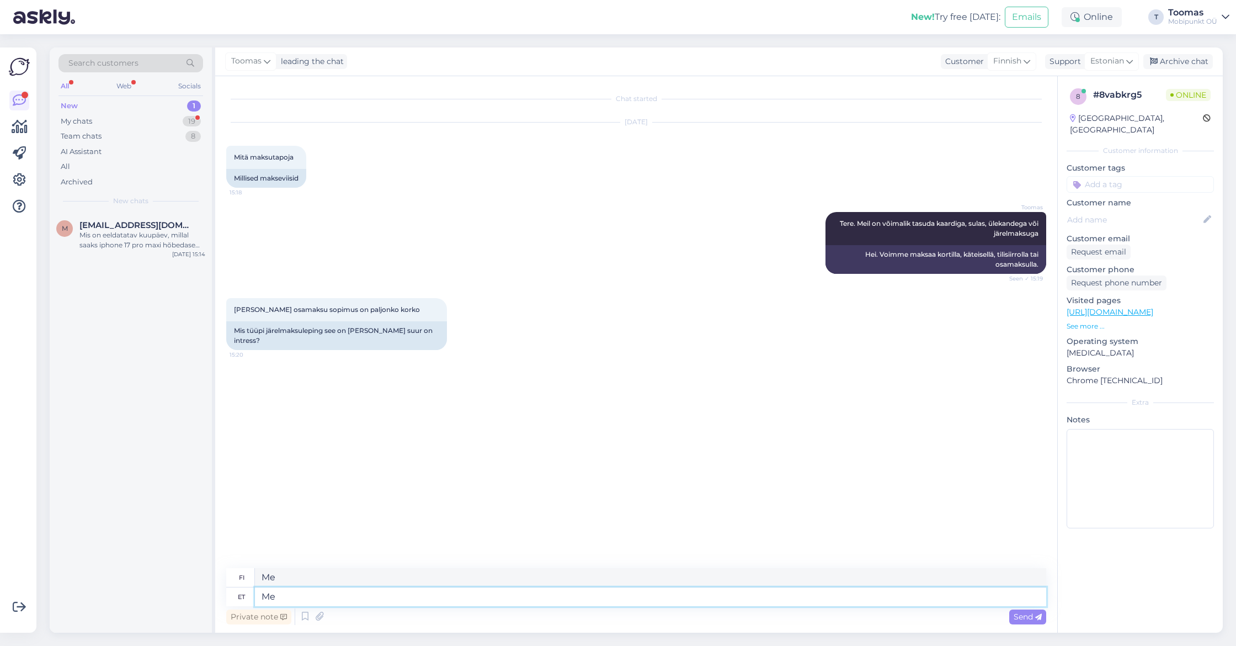
type textarea "M"
type textarea "Teenusepakkujad o"
type textarea "Palveluntarjoajat"
type textarea "Teenusepakkujad on me"
type textarea "Palveluntarjoajat ovat"
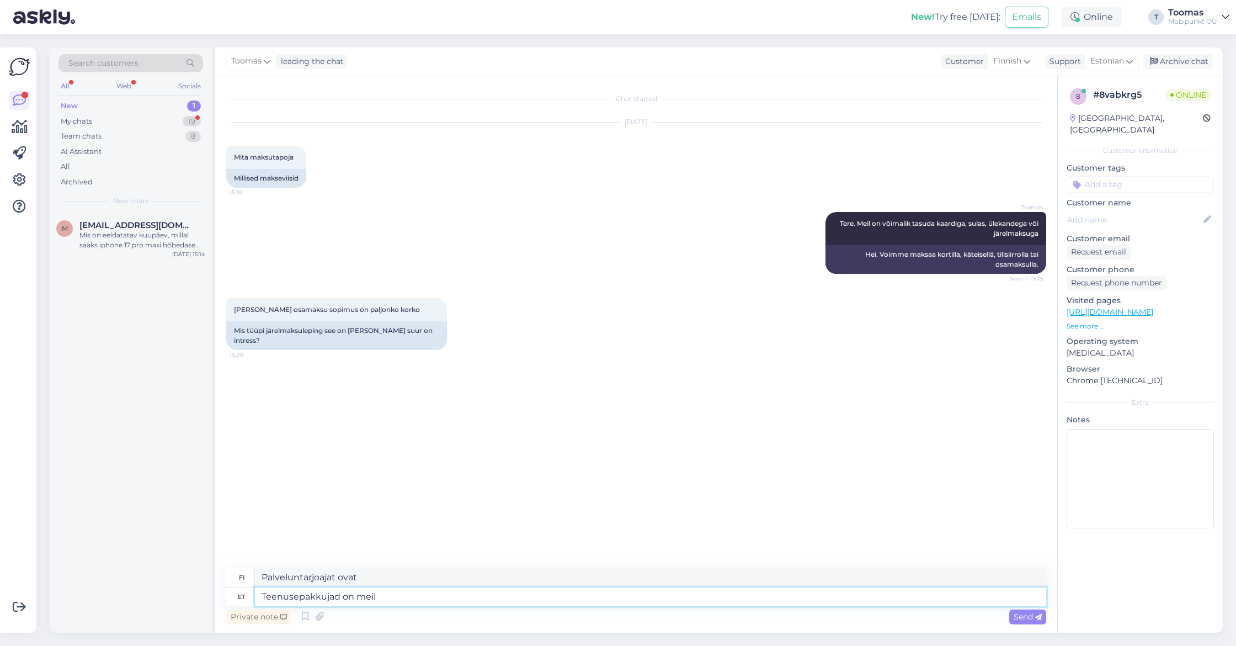
type textarea "Teenusepakkujad on meil"
type textarea "Meillä on palveluntarjoajia"
type textarea "Teenusepakkujad on meil ESTO,"
type textarea "Palveluntarjoajamme ovat ESTO,"
type textarea "Teenusepakkujad on meil ESTO, InBank,"
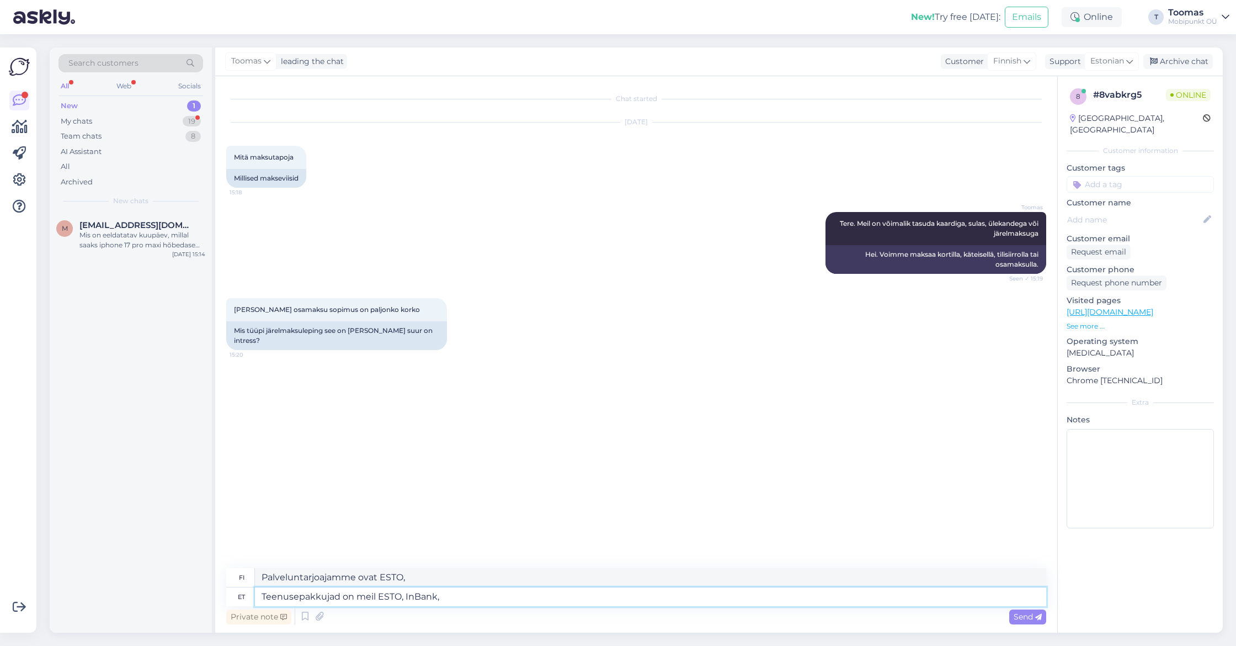
type textarea "Palveluntarjoajiamme ovat ESTO, InBank,"
type textarea "Teenusepakkujad on meil ESTO, InBank, Holmbank"
type textarea "Palveluntarjoajiamme ovat ESTO, InBank ja Holmbank."
type textarea "Teenusepakkujad on meil ESTO, InBank, Holmbank ja L"
type textarea "Palveluntarjoajiamme ovat ESTO, InBank, Holmbank ja"
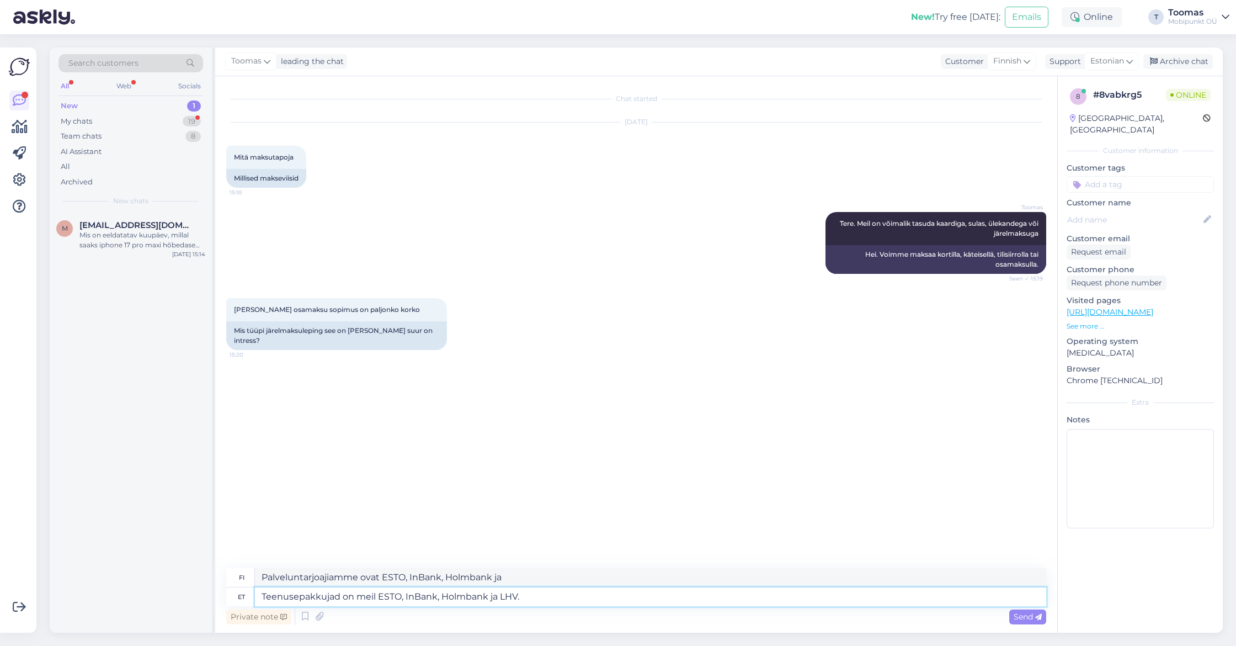
type textarea "Teenusepakkujad on meil ESTO, InBank, Holmbank ja LHV."
type textarea "Palveluntarjoajiamme ovat ESTO, InBank, Holmbank ja LHV."
type textarea "Teenusepakkujad on meil ESTO, InBank, Holmbank ja LHV. Järelmaksu"
type textarea "Palveluntarjoajiamme ovat ESTO, InBank, Holmbank ja LHV. Osamaksu"
type textarea "Teenusepakkujad on meil ESTO, InBank, Holmbank ja LHV. Järelmaksu intress o"
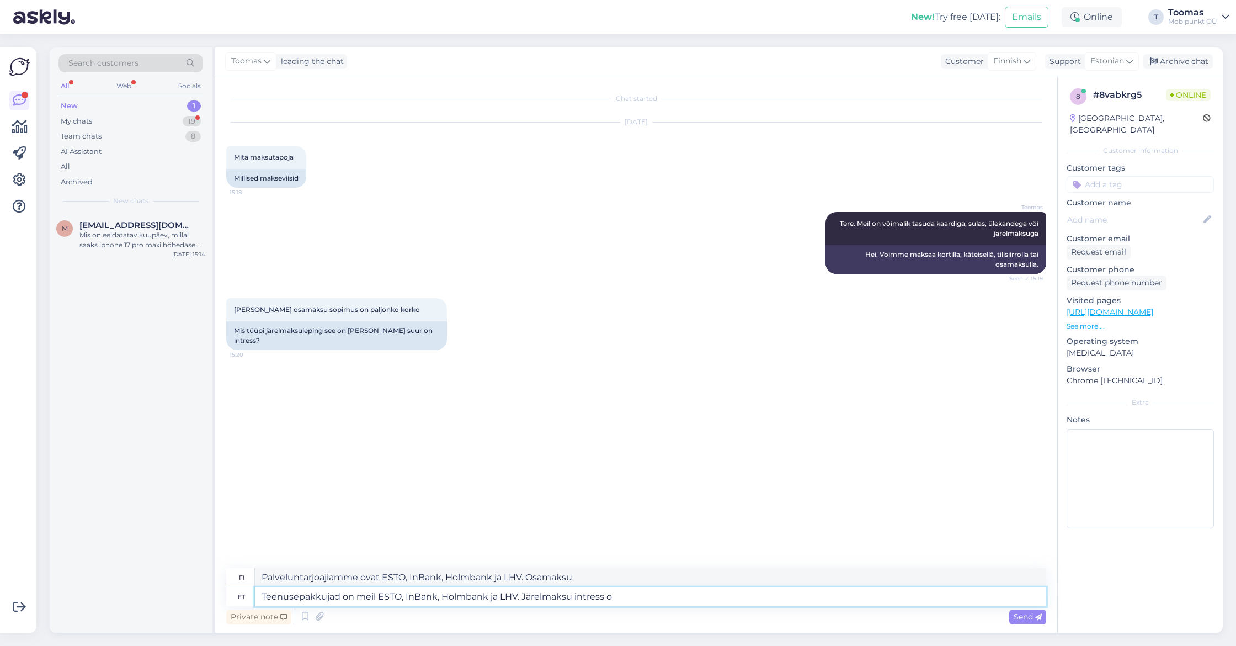
type textarea "Palveluntarjoajiamme ovat ESTO, InBank, Holmbank ja LHV. Osamaksukorko"
type textarea "Teenusepakkujad on meil ESTO, InBank, Holmbank ja LHV. Järelmaksu intress on 1"
type textarea "Palveluntarjoajiamme ovat ESTO, InBank, Holmbank ja LHV. Osamaksujen korko on"
type textarea "Teenusepakkujad on meil ESTO, InBank, Holmbank ja LHV. Järelmaksu intress on 15…"
type textarea "Palveluntarjoajiamme ovat ESTO, InBank, Holmbank ja LHV. Osamaksujen korko on 1…"
